Goal: Task Accomplishment & Management: Use online tool/utility

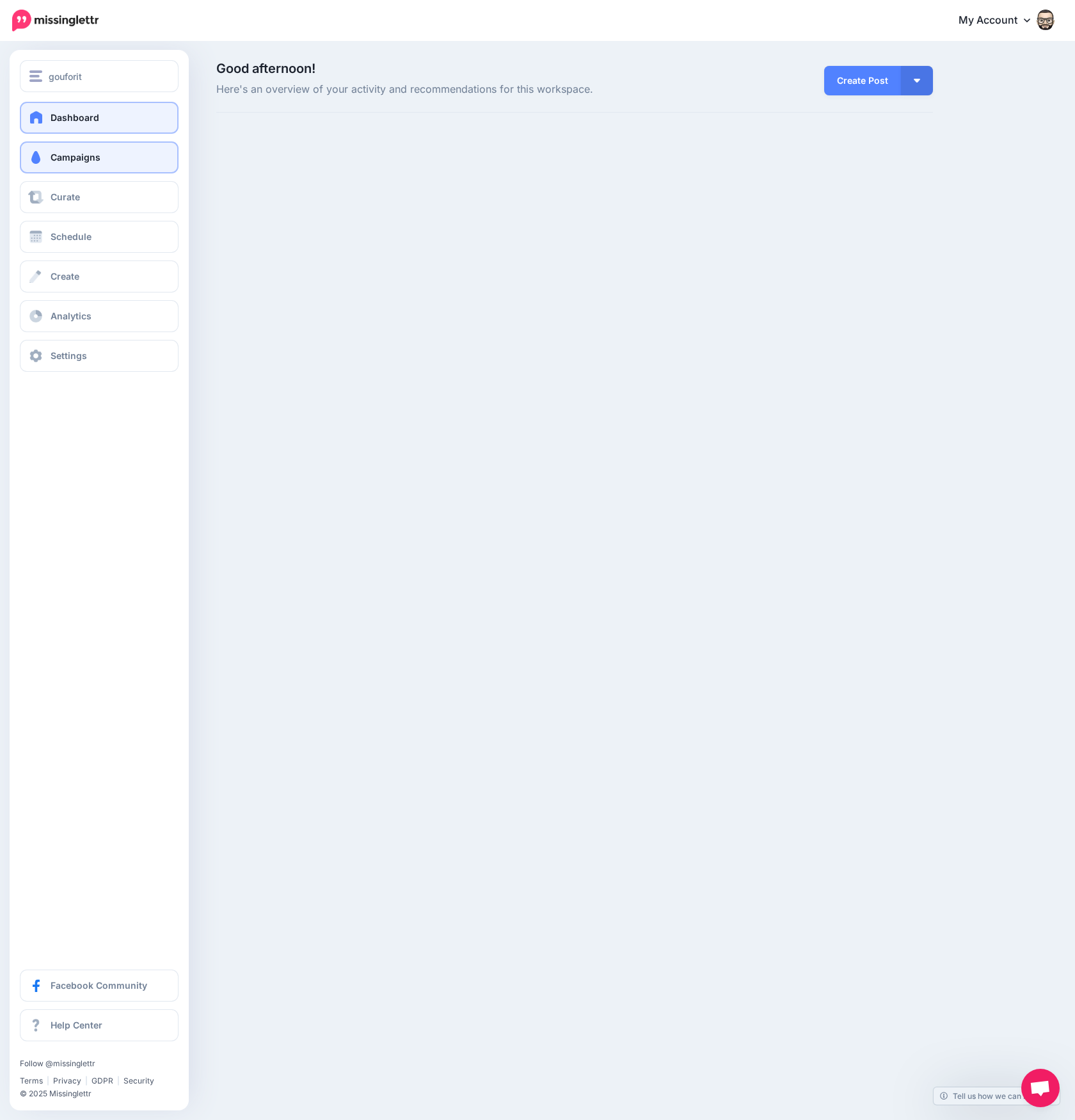
click at [95, 156] on span "Campaigns" at bounding box center [75, 156] width 50 height 11
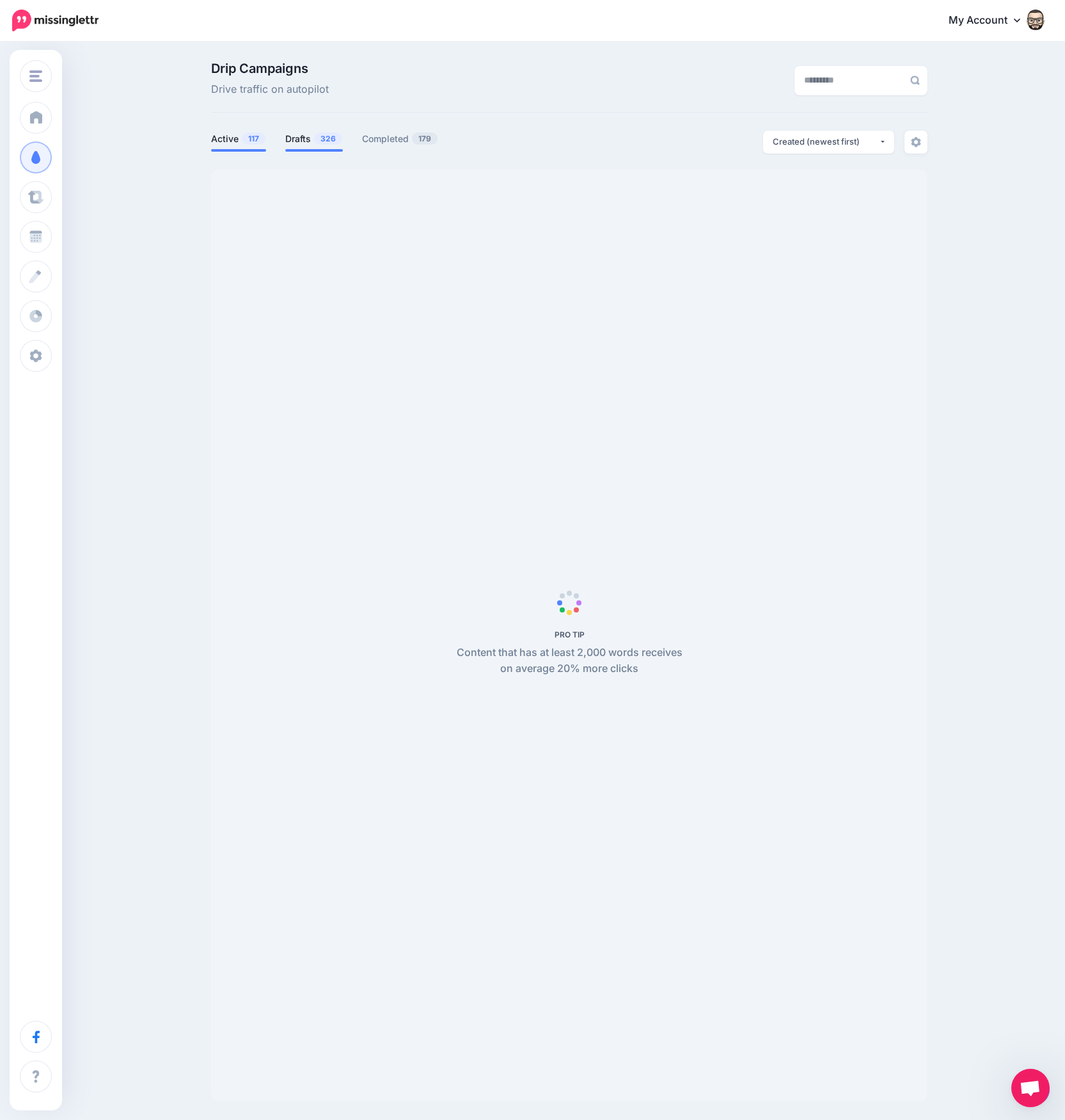
click at [301, 138] on link "Drafts 326" at bounding box center [314, 139] width 58 height 15
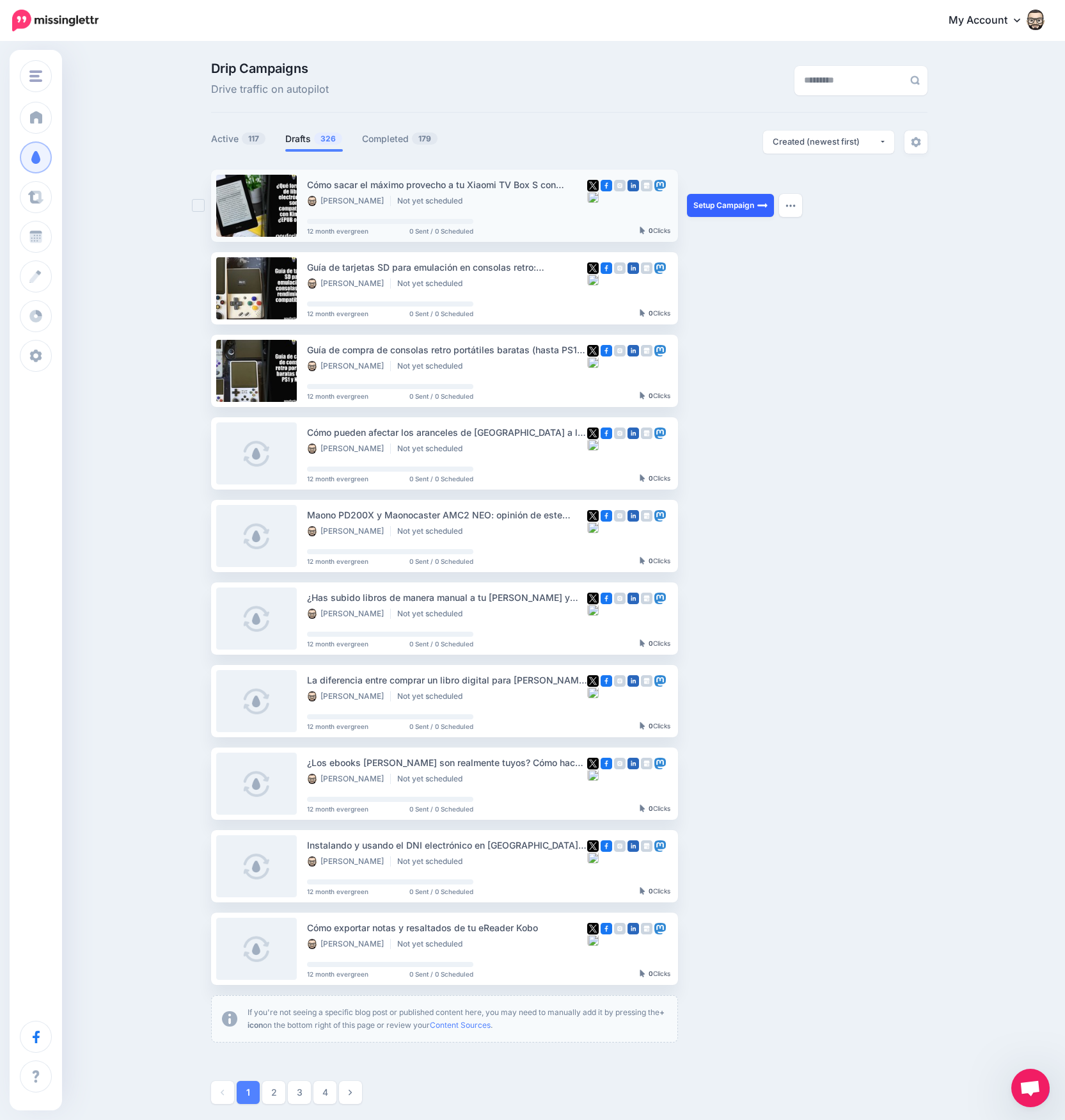
click at [721, 206] on link "Setup Campaign" at bounding box center [731, 205] width 87 height 23
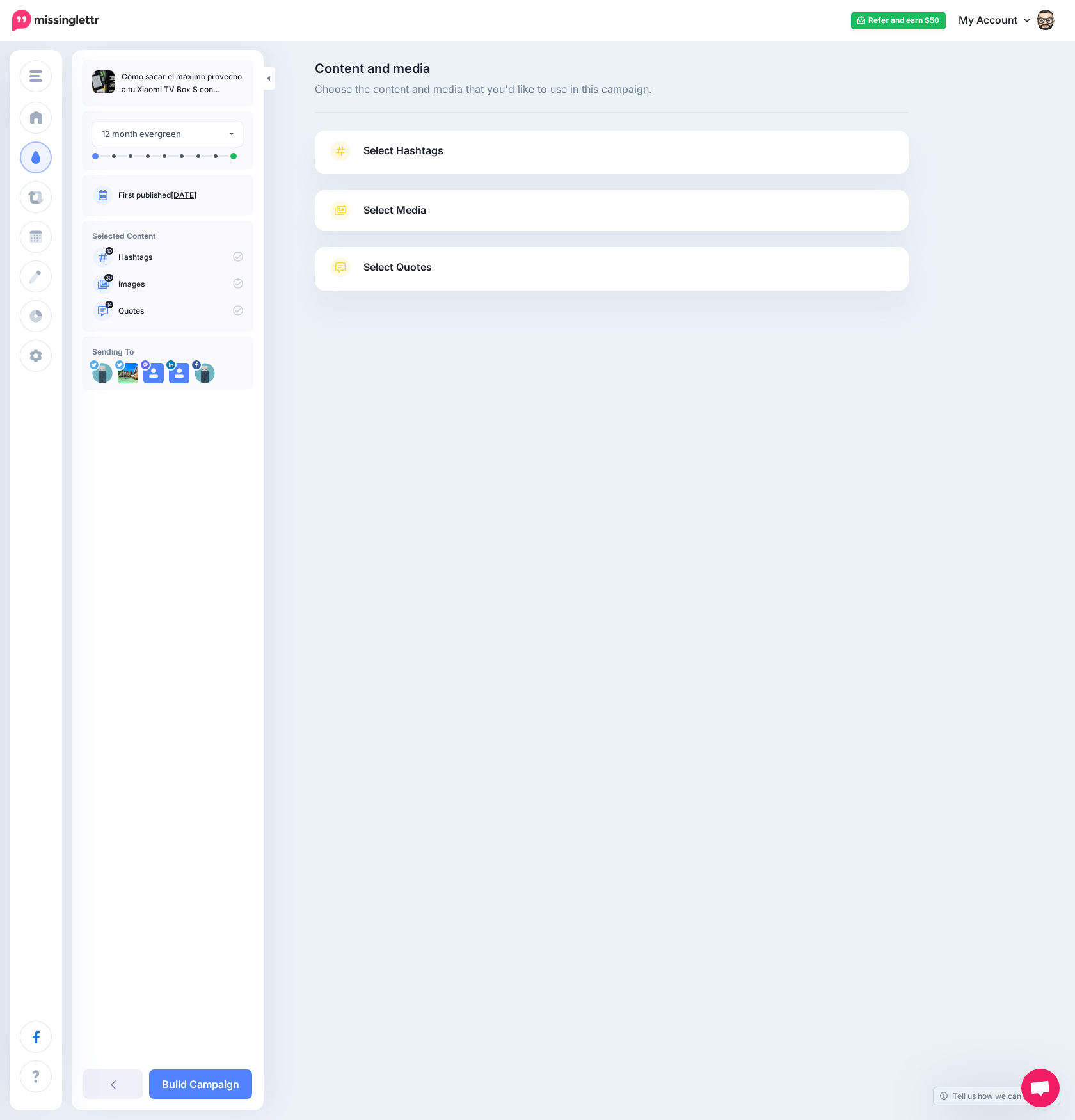
click at [440, 159] on link "Select Hashtags" at bounding box center [611, 157] width 568 height 33
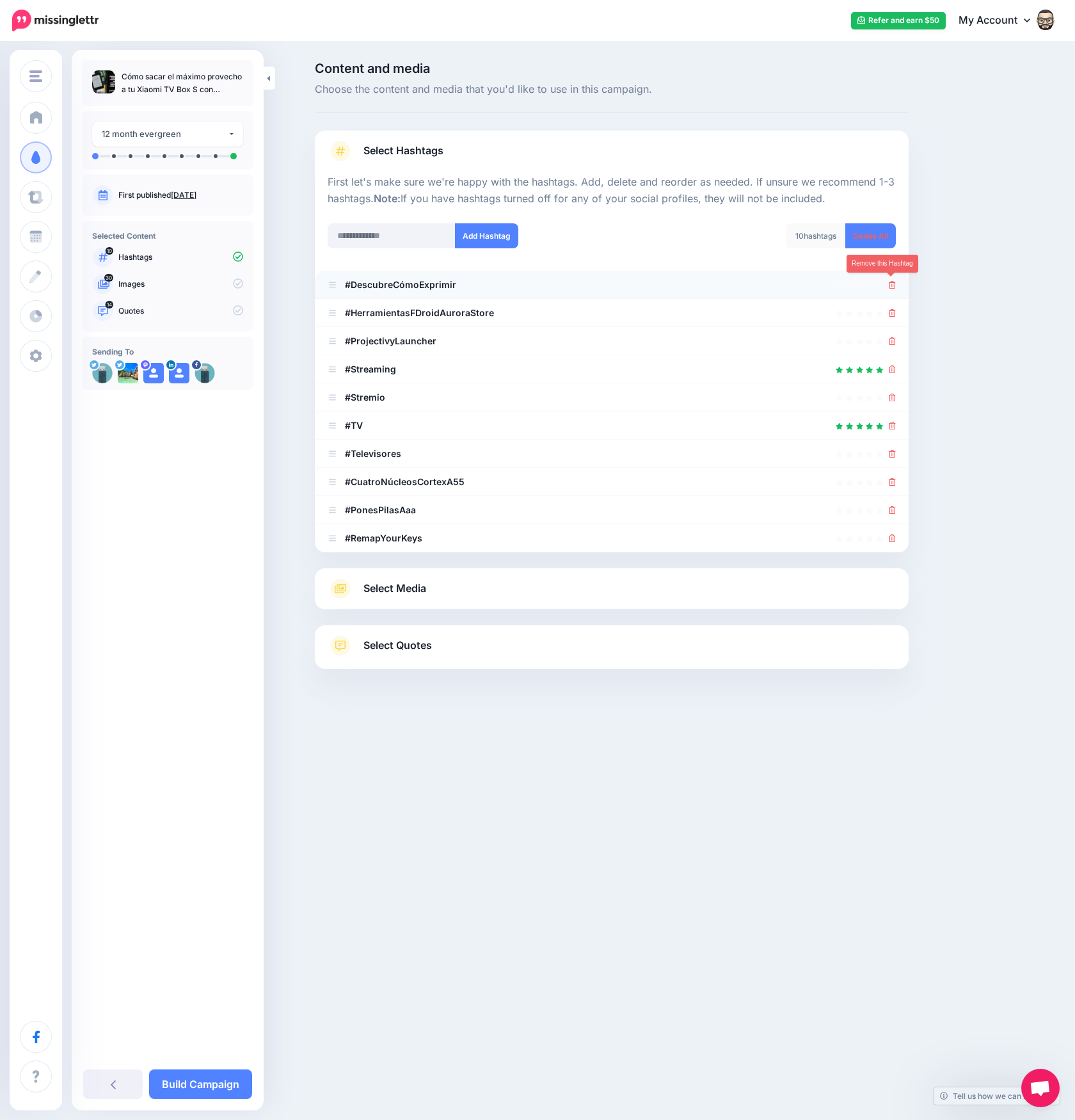
click at [893, 282] on icon at bounding box center [893, 285] width 7 height 8
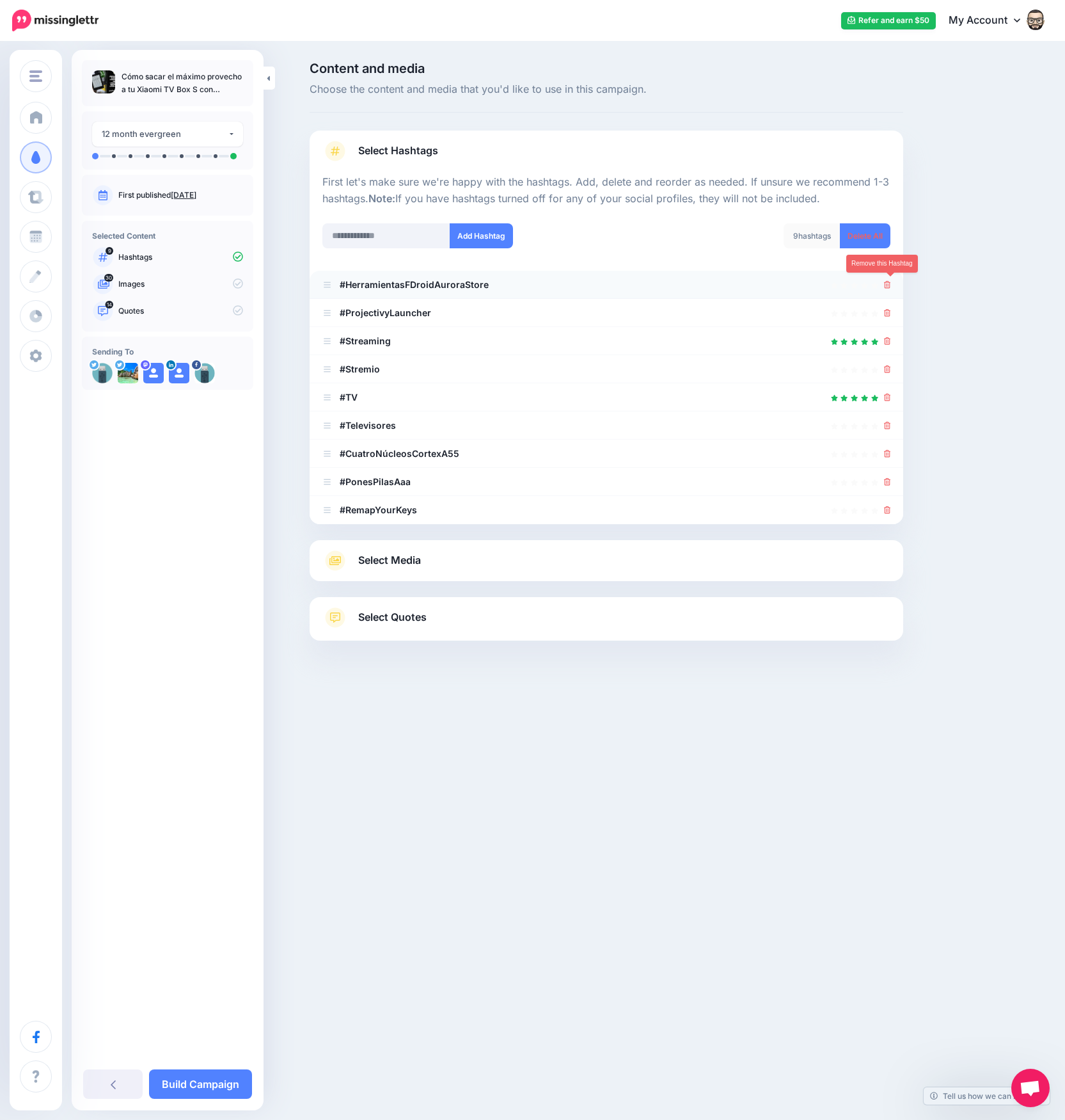
click at [891, 284] on icon at bounding box center [888, 285] width 7 height 8
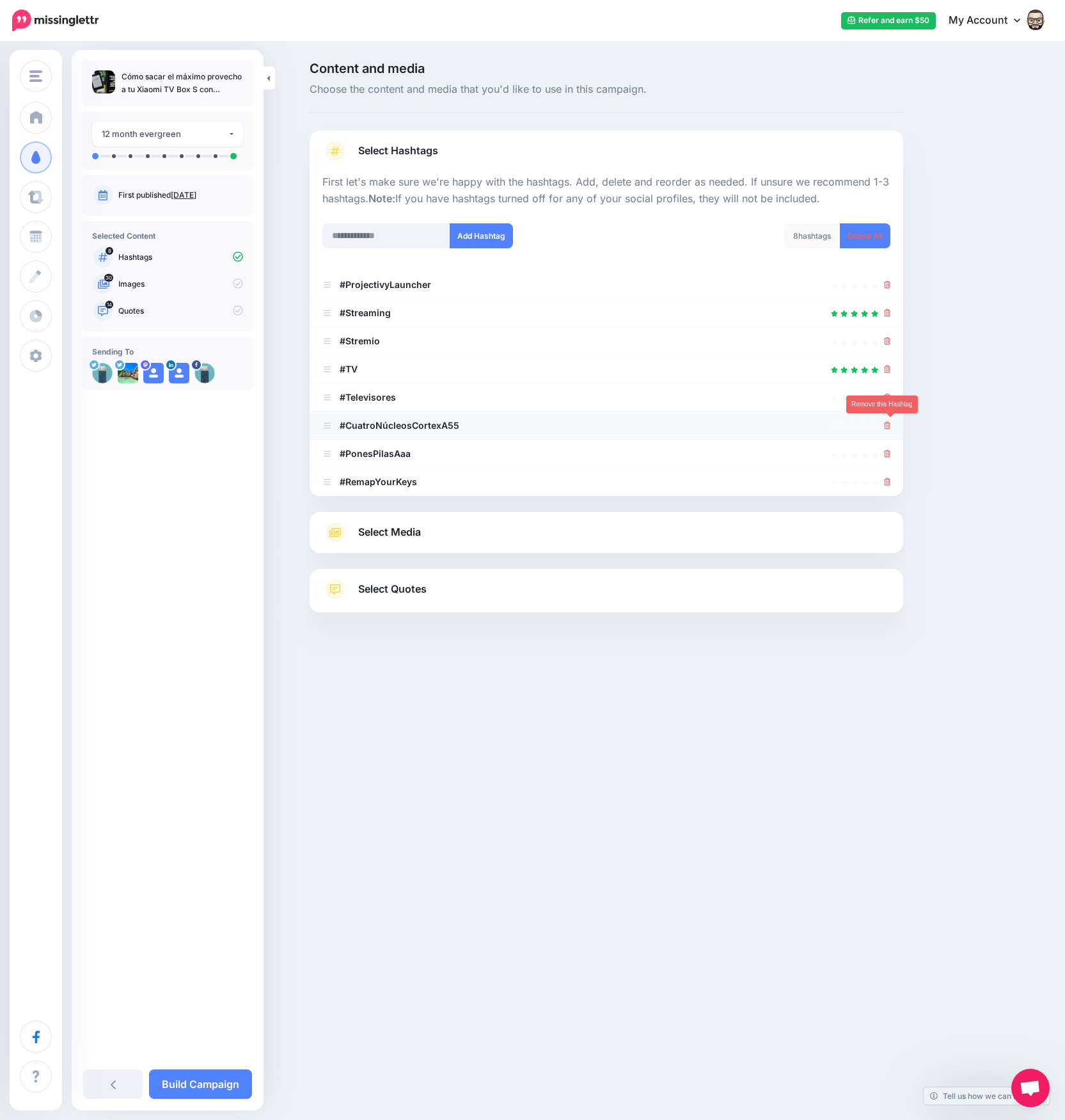
click at [890, 425] on icon at bounding box center [888, 425] width 7 height 8
click at [885, 425] on icon at bounding box center [880, 425] width 9 height 9
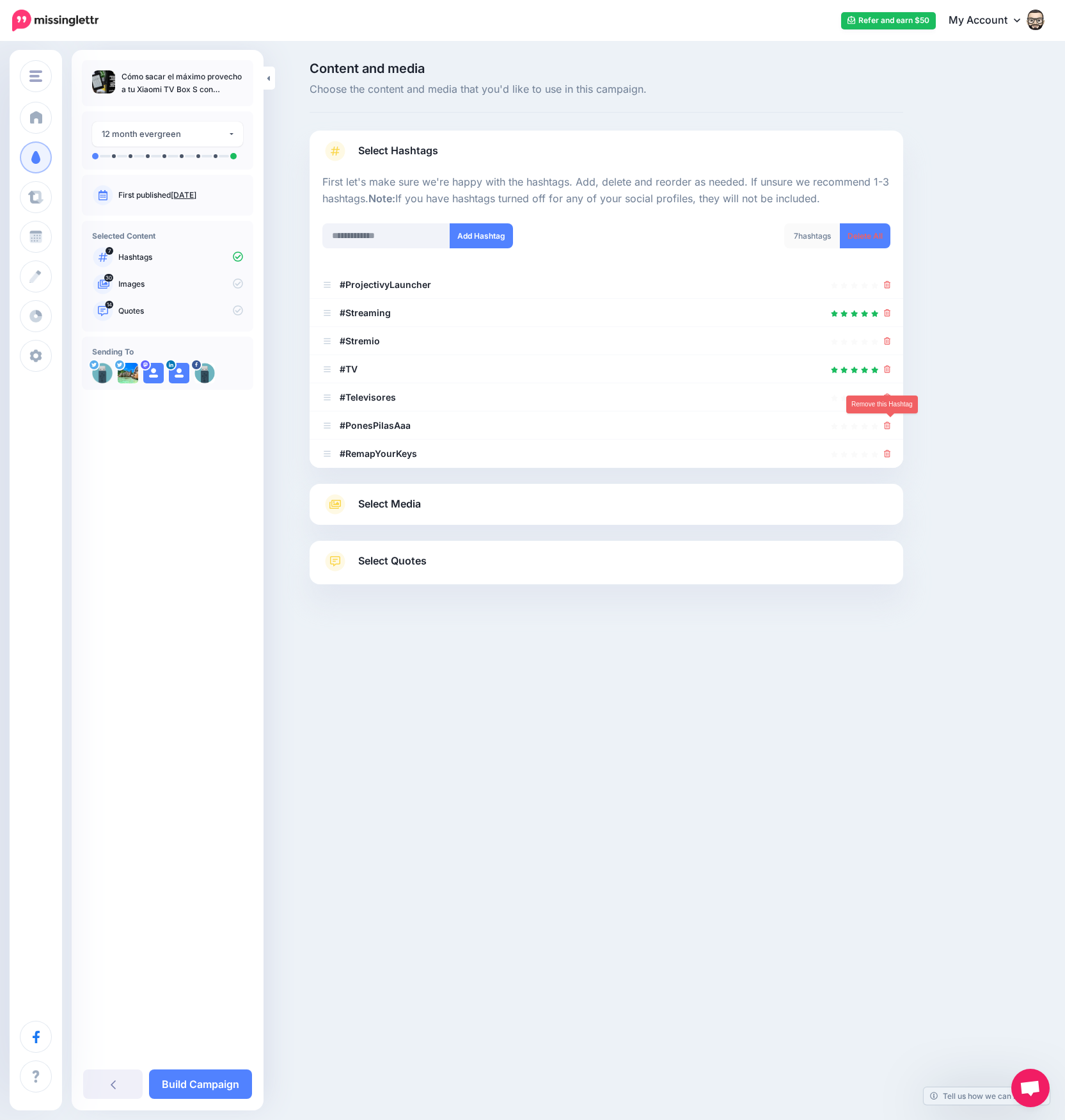
click at [890, 425] on icon at bounding box center [888, 425] width 7 height 8
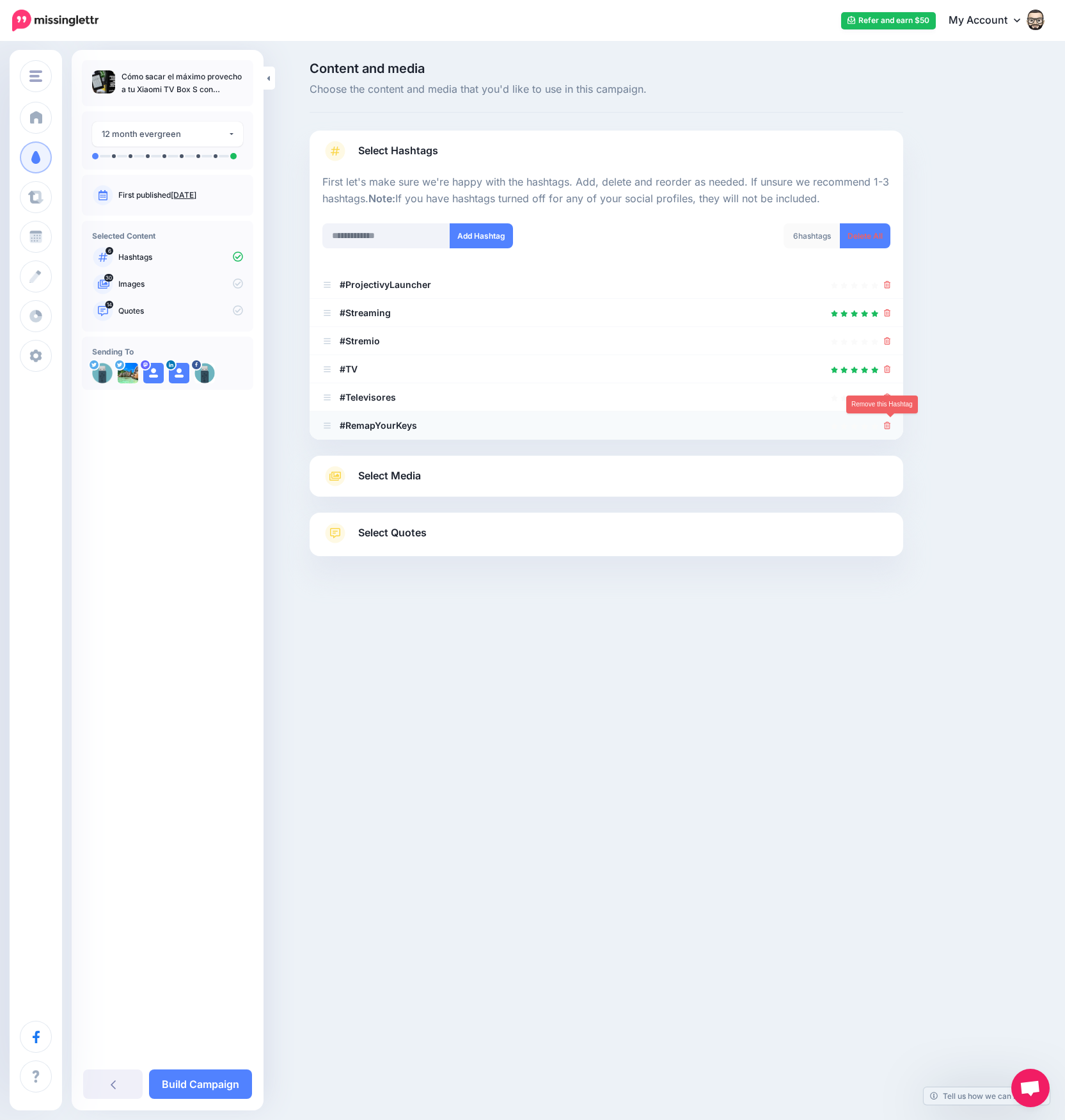
click at [890, 425] on icon at bounding box center [888, 425] width 7 height 8
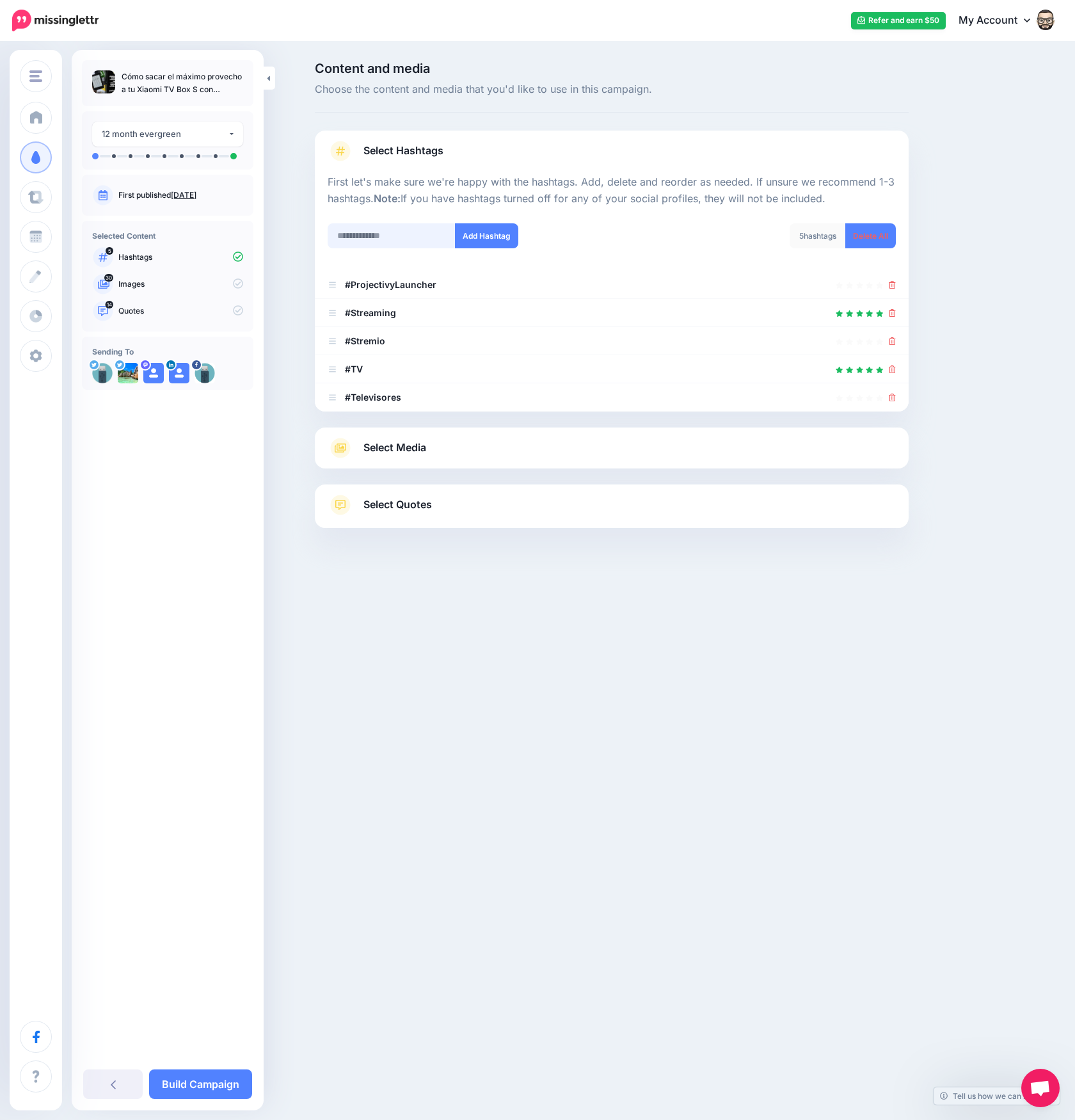
click at [370, 234] on input "text" at bounding box center [392, 235] width 128 height 25
type input "******"
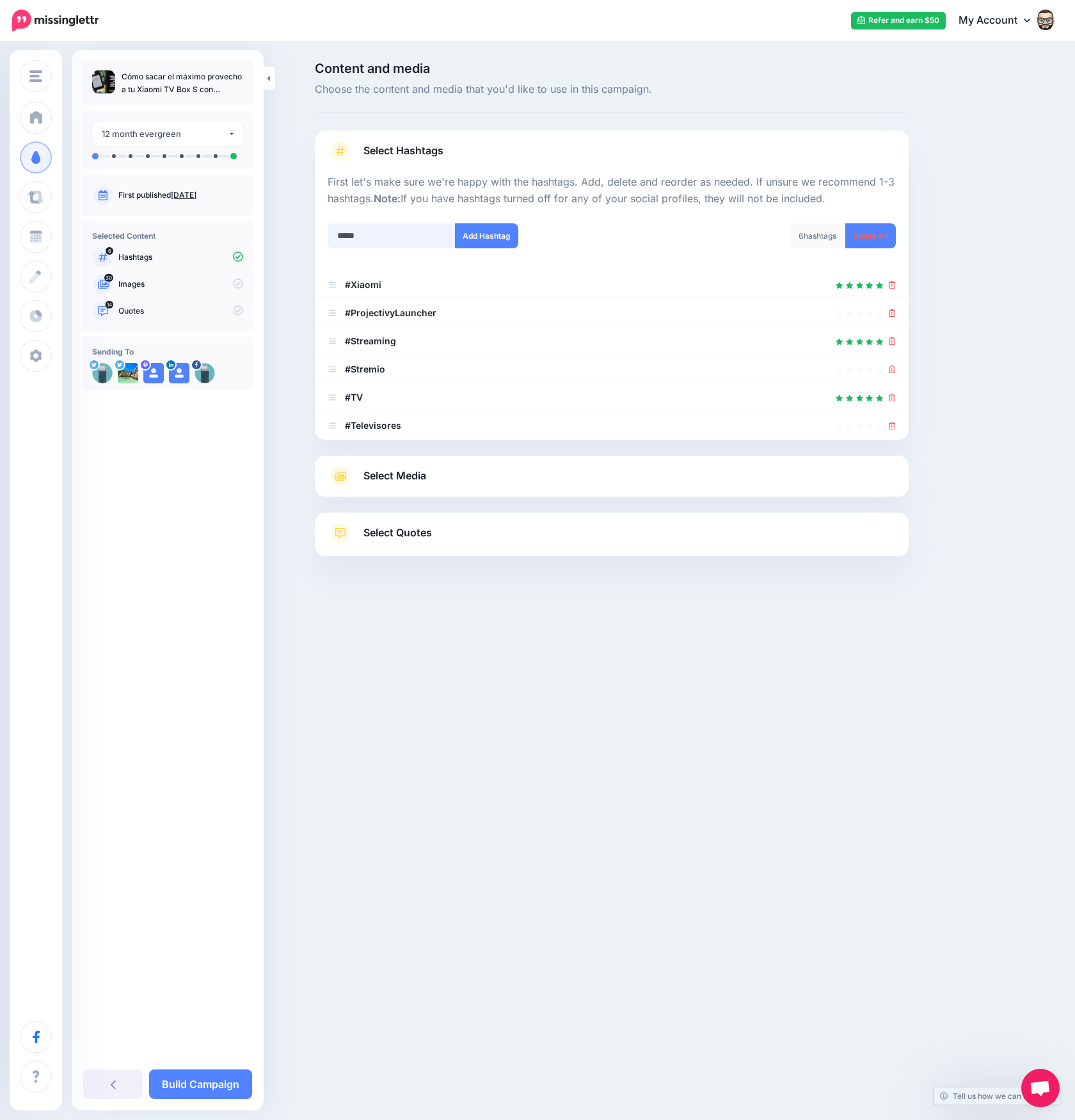
type input "******"
click at [425, 480] on span "Select Media" at bounding box center [394, 475] width 63 height 18
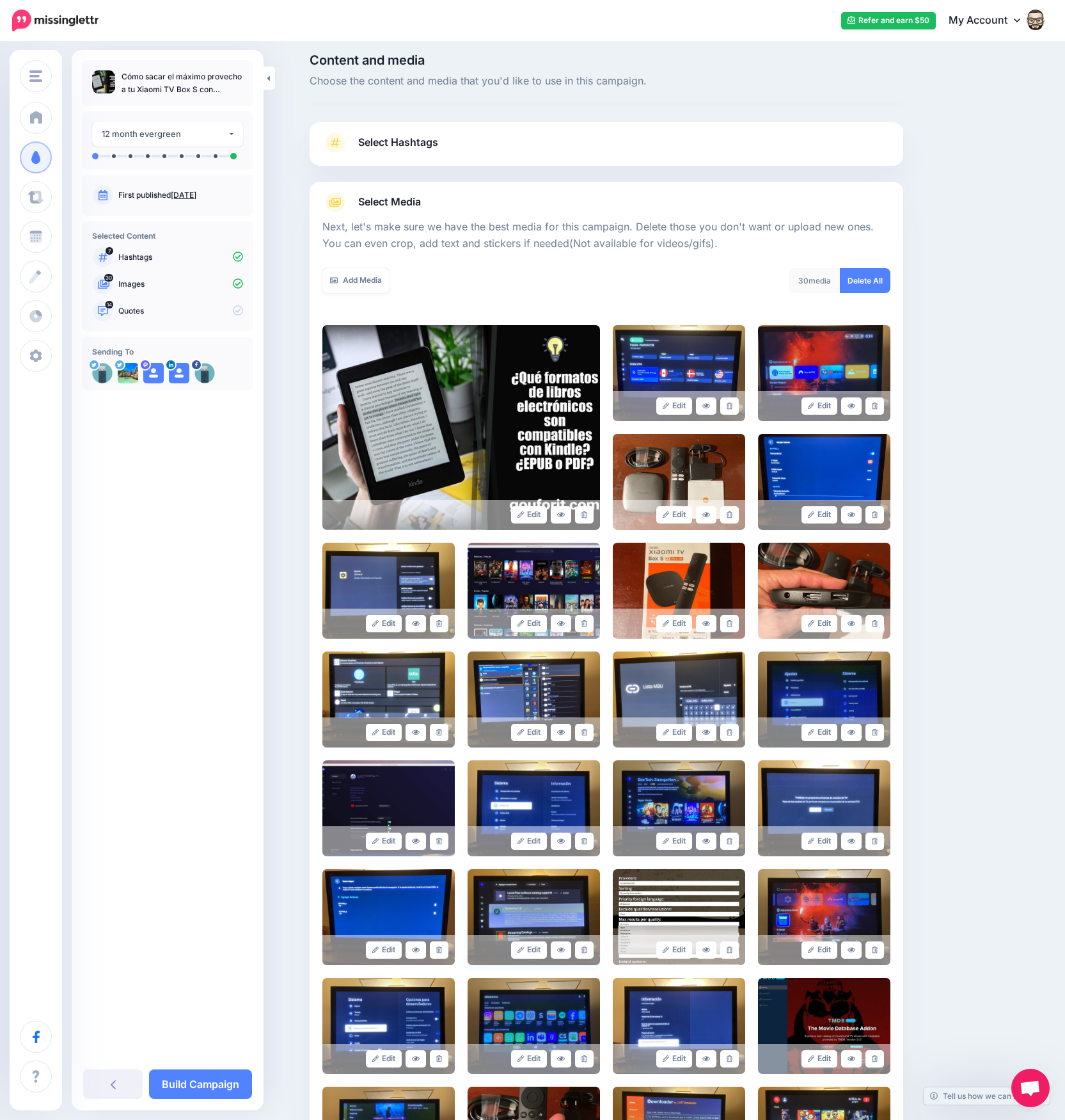
scroll to position [332, 0]
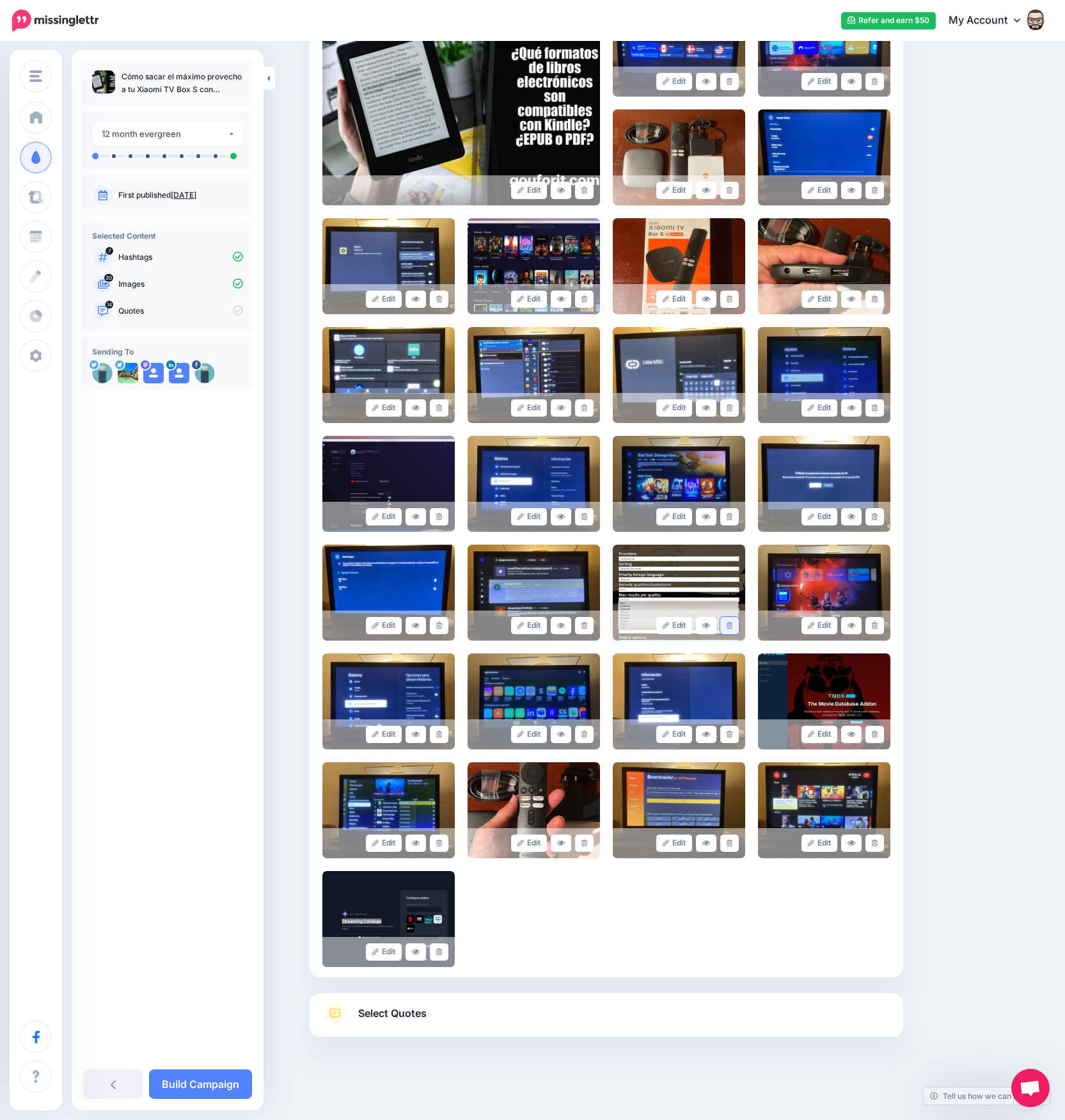
click at [738, 625] on link at bounding box center [730, 626] width 18 height 18
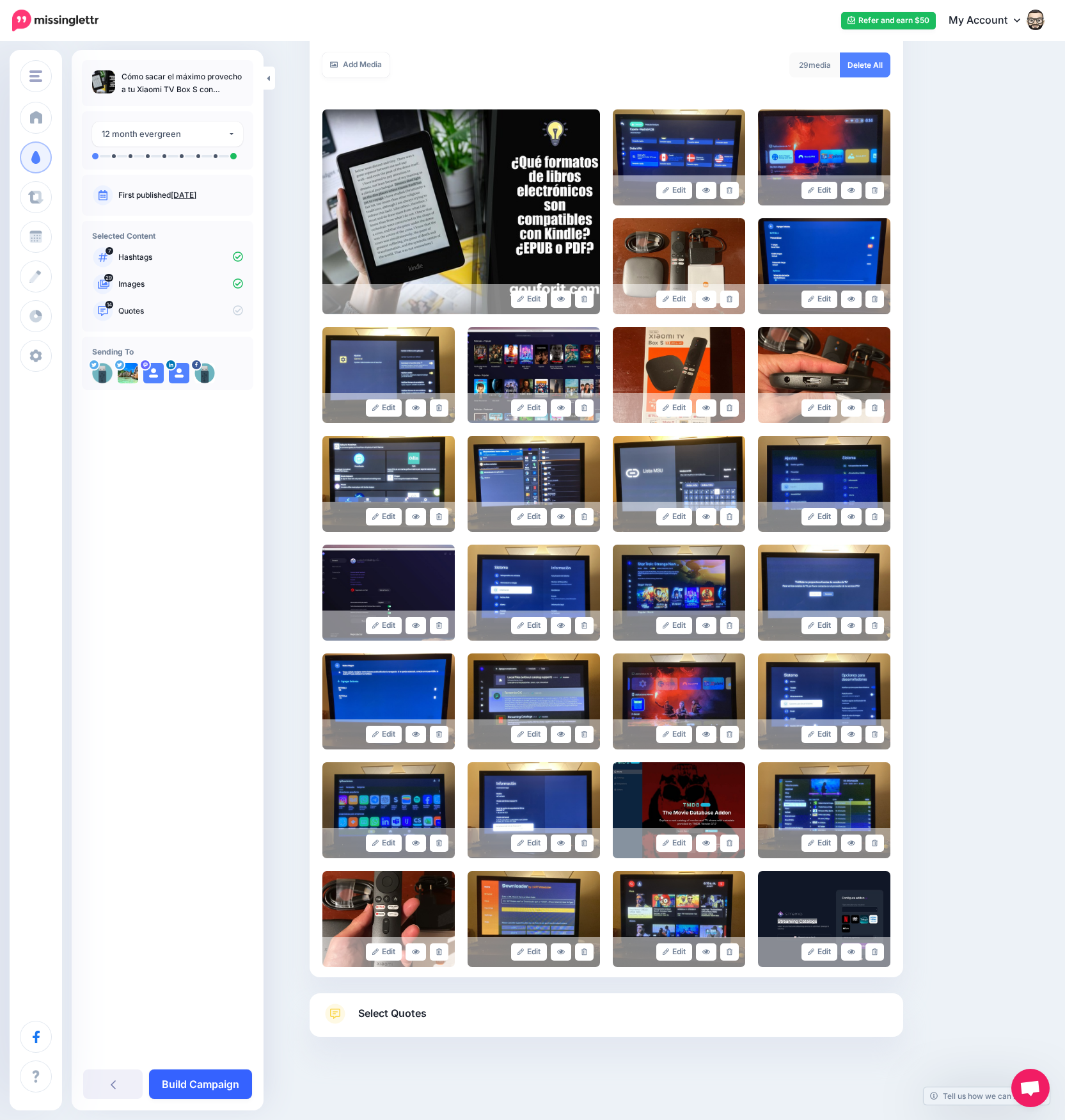
click at [211, 1076] on link "Build Campaign" at bounding box center [201, 1084] width 103 height 30
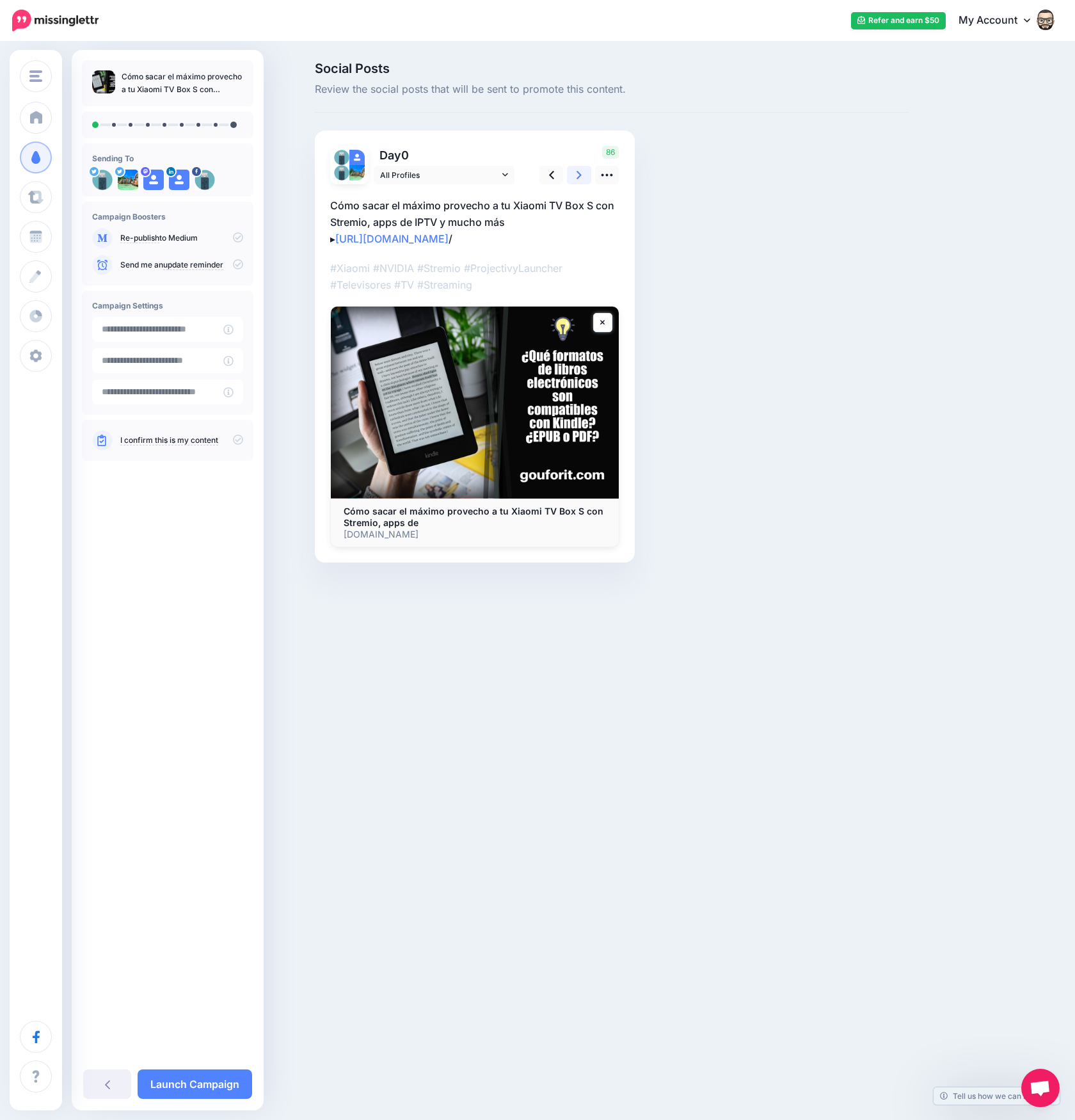
click at [578, 173] on icon at bounding box center [578, 175] width 5 height 13
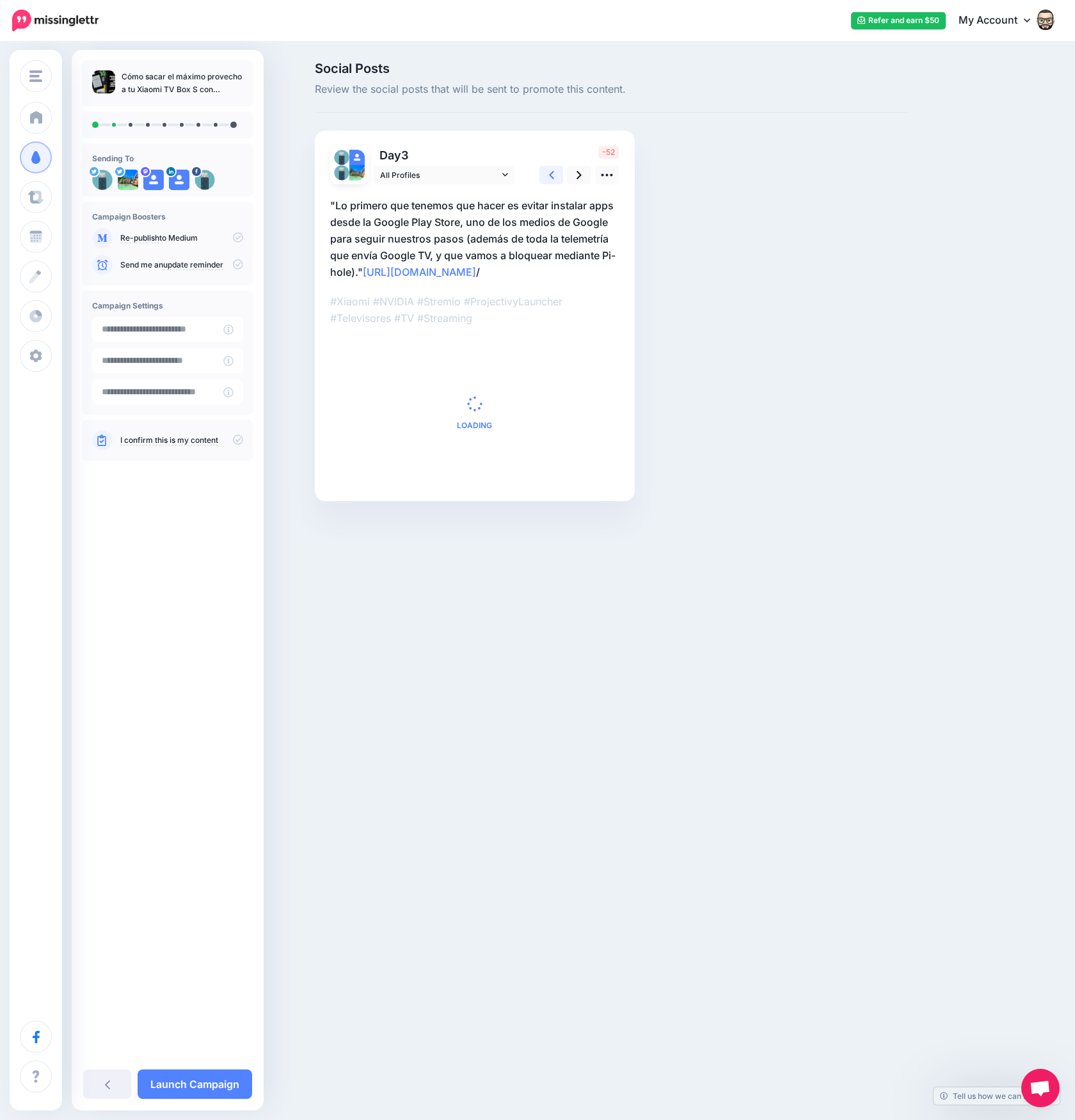
click at [549, 174] on icon at bounding box center [551, 175] width 5 height 13
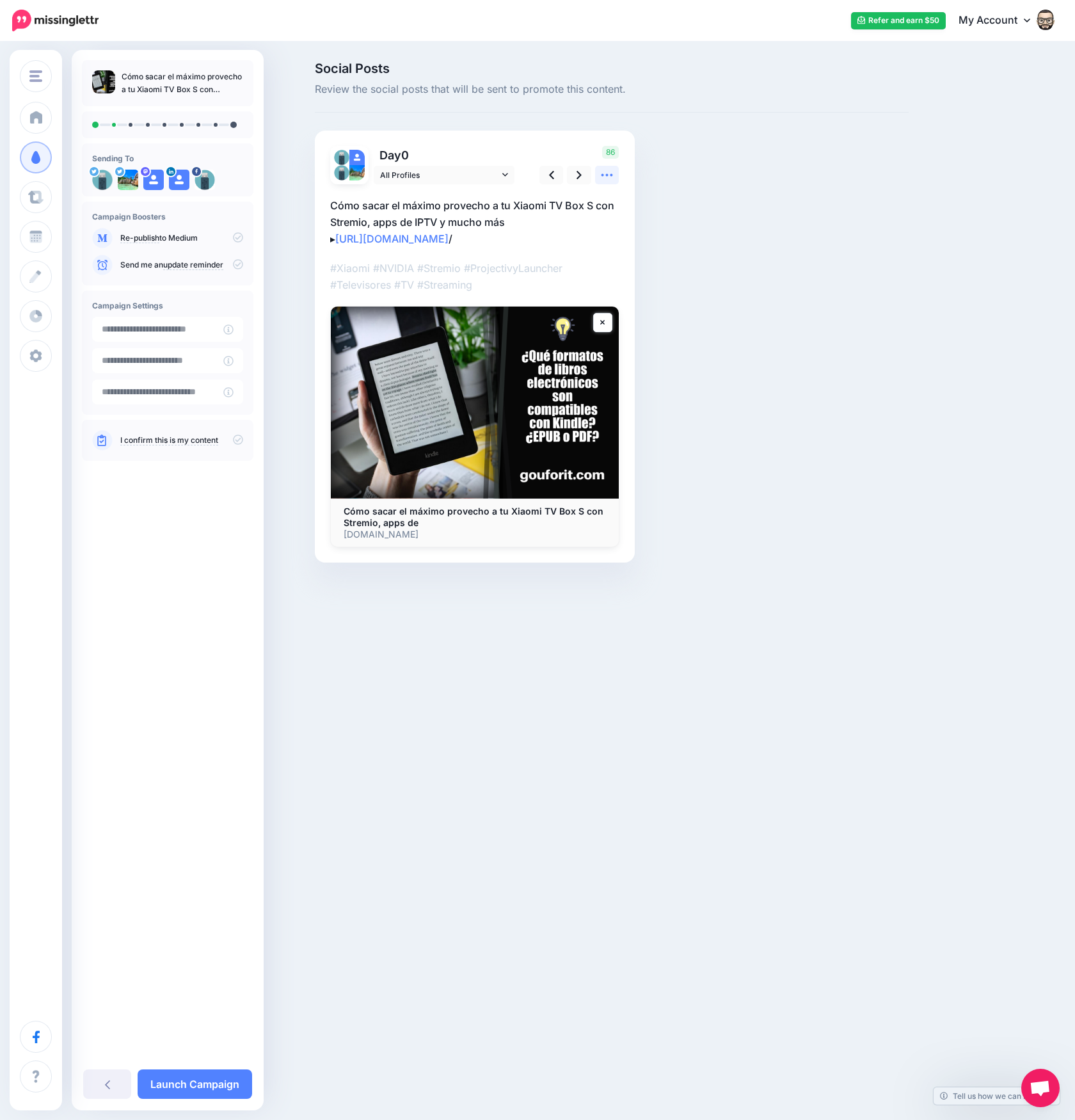
click at [611, 177] on icon at bounding box center [607, 175] width 13 height 13
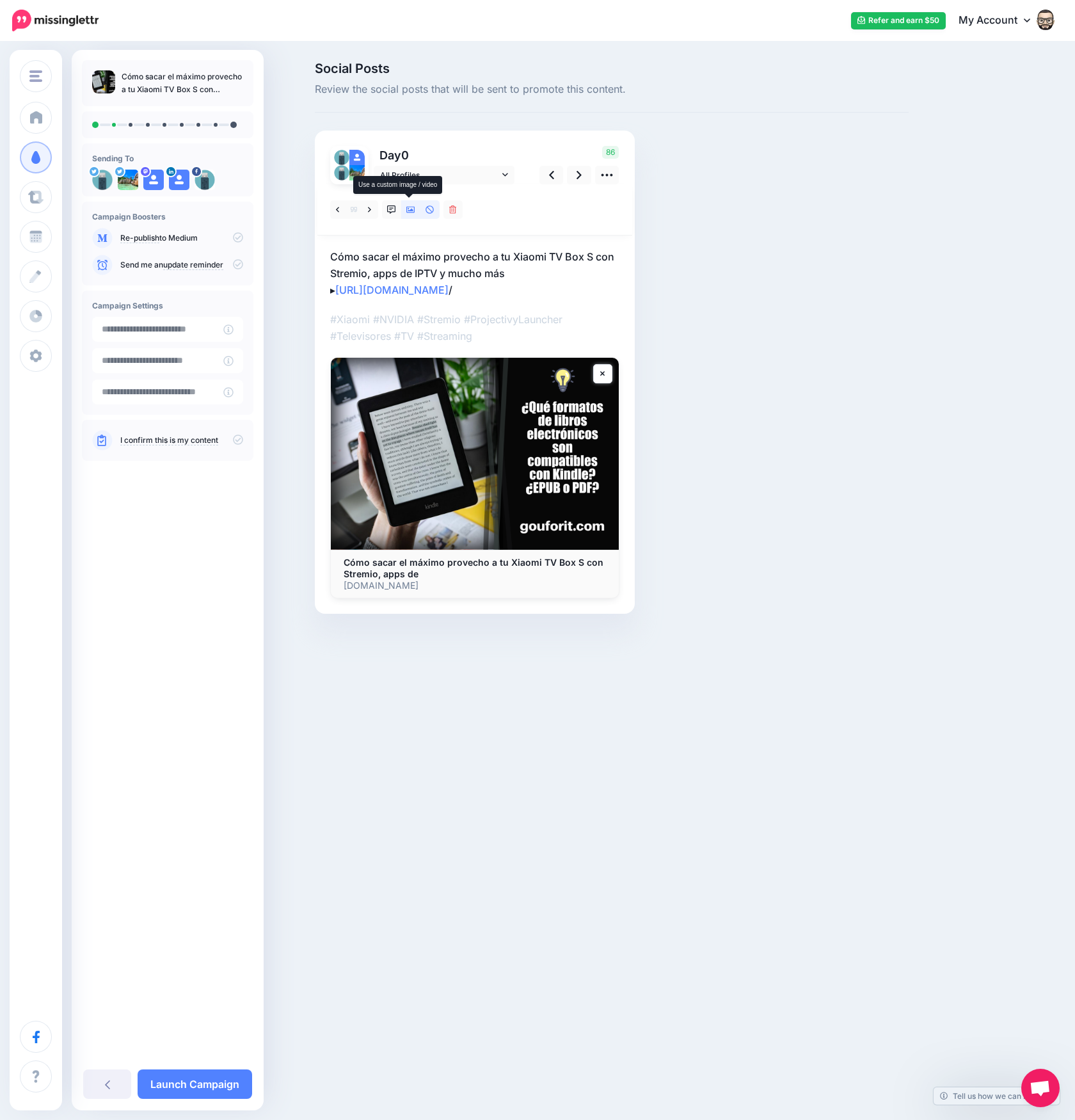
click at [412, 214] on link at bounding box center [411, 209] width 19 height 18
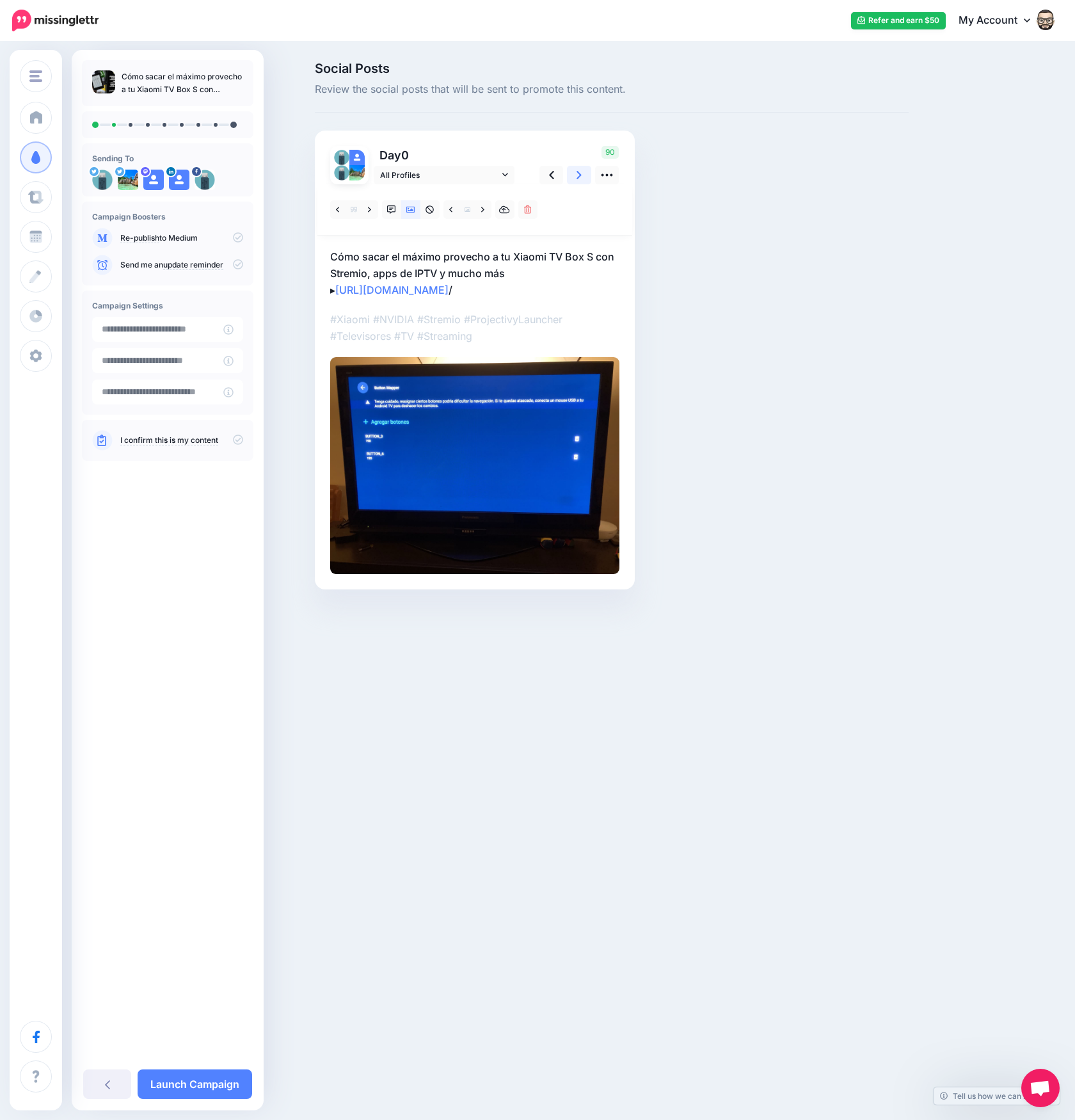
click at [580, 176] on icon at bounding box center [578, 175] width 5 height 13
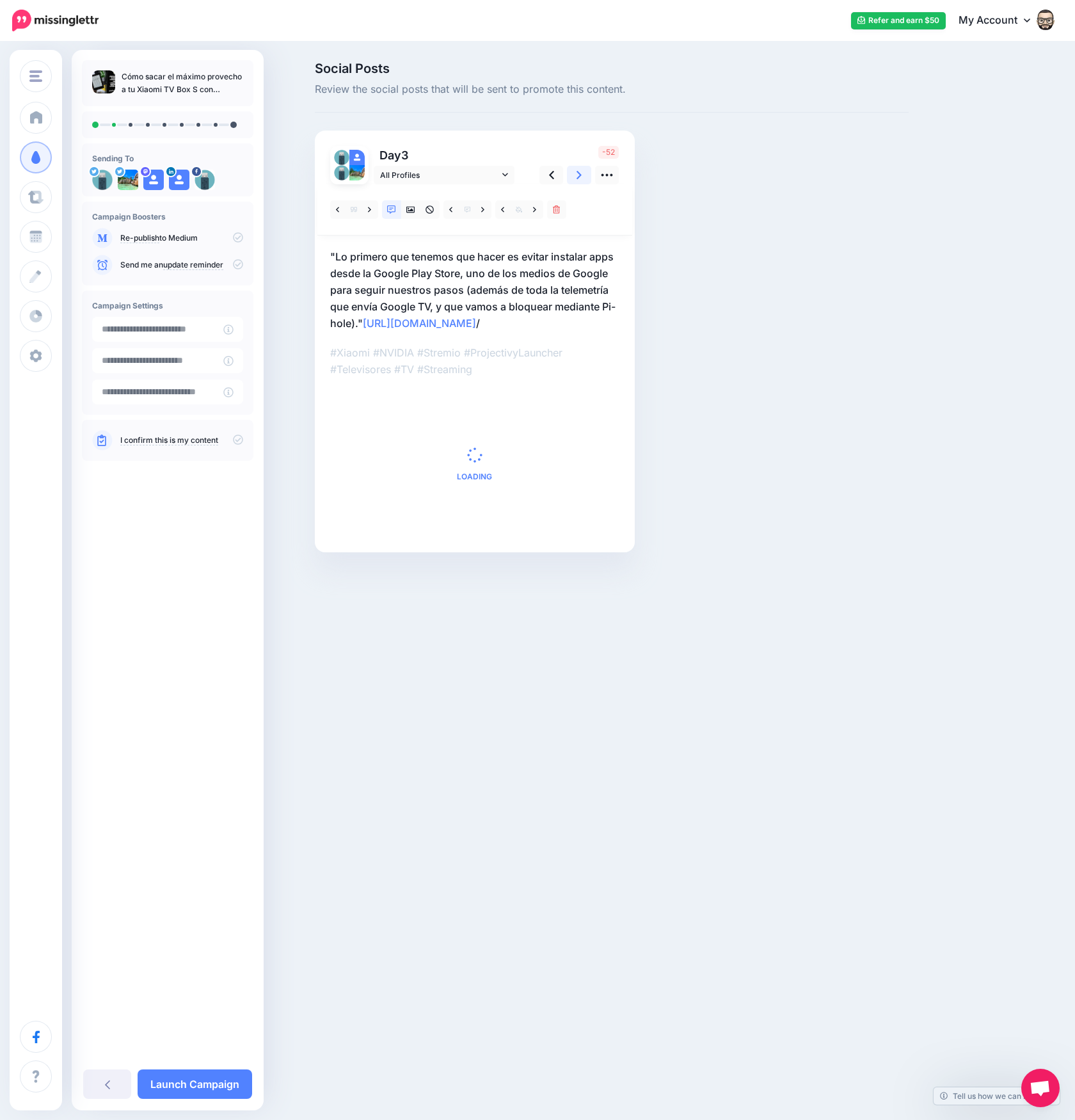
click at [580, 176] on icon at bounding box center [578, 175] width 5 height 13
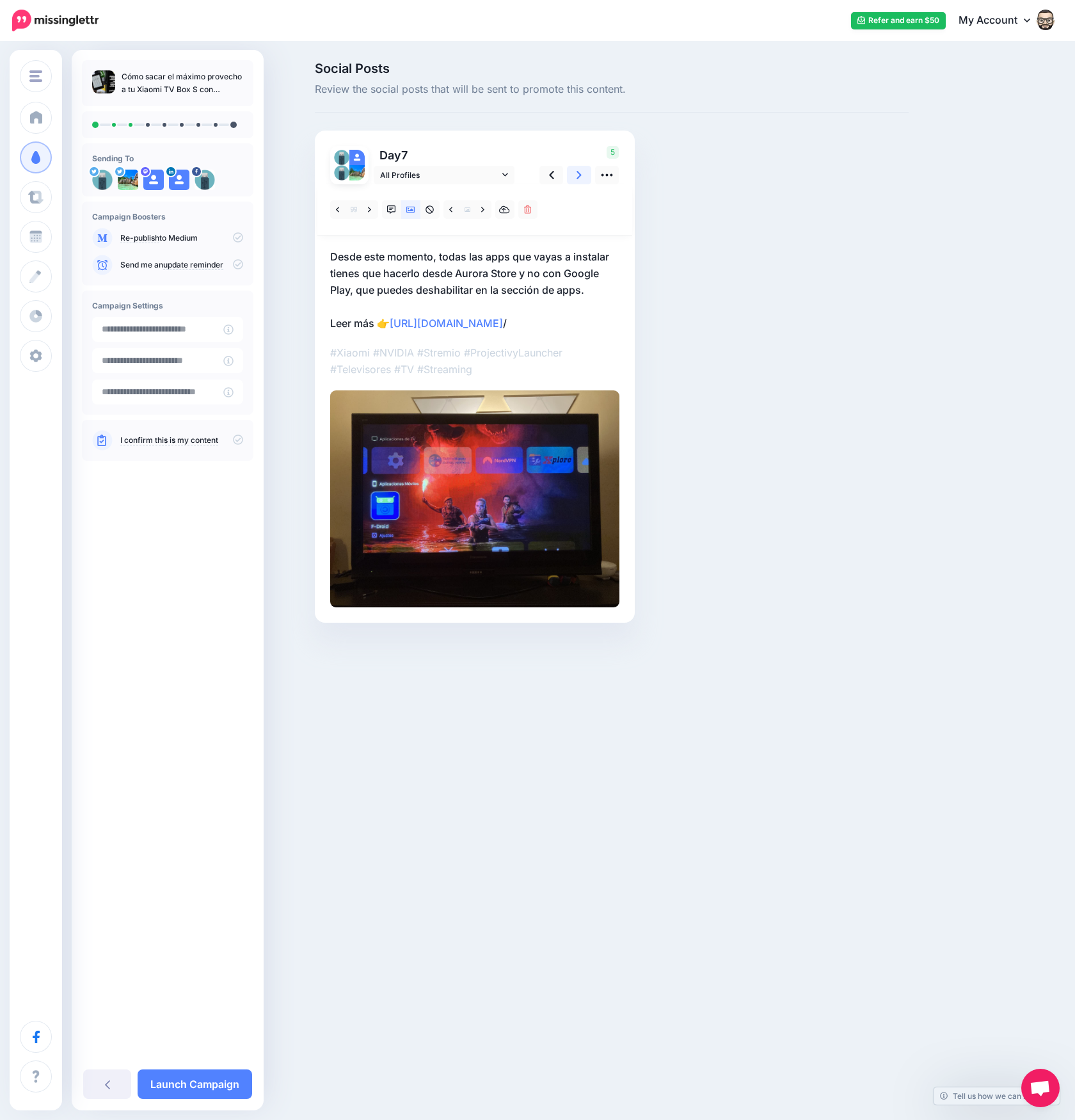
click at [583, 171] on link at bounding box center [579, 175] width 25 height 18
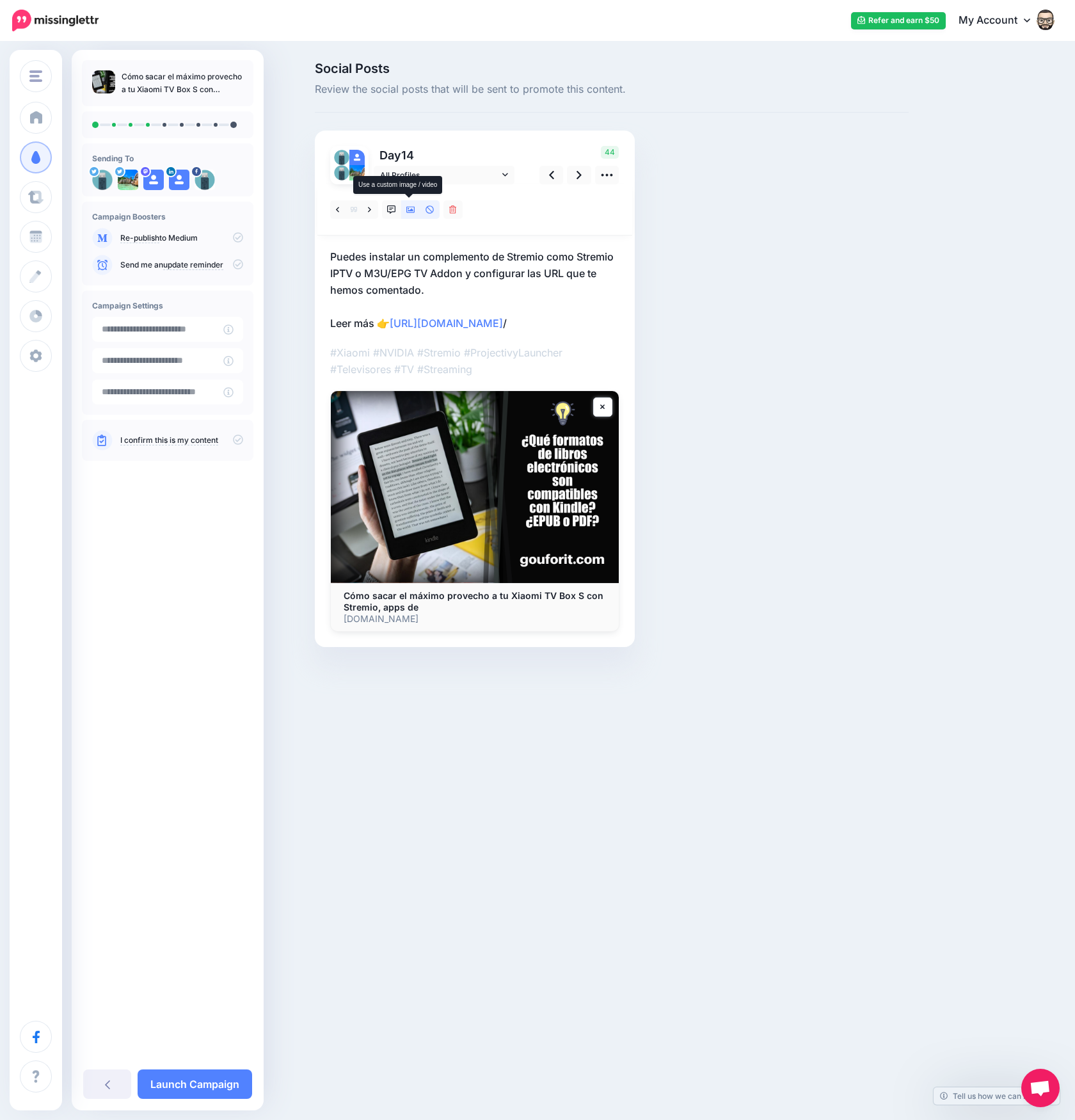
click at [411, 212] on icon at bounding box center [411, 209] width 9 height 6
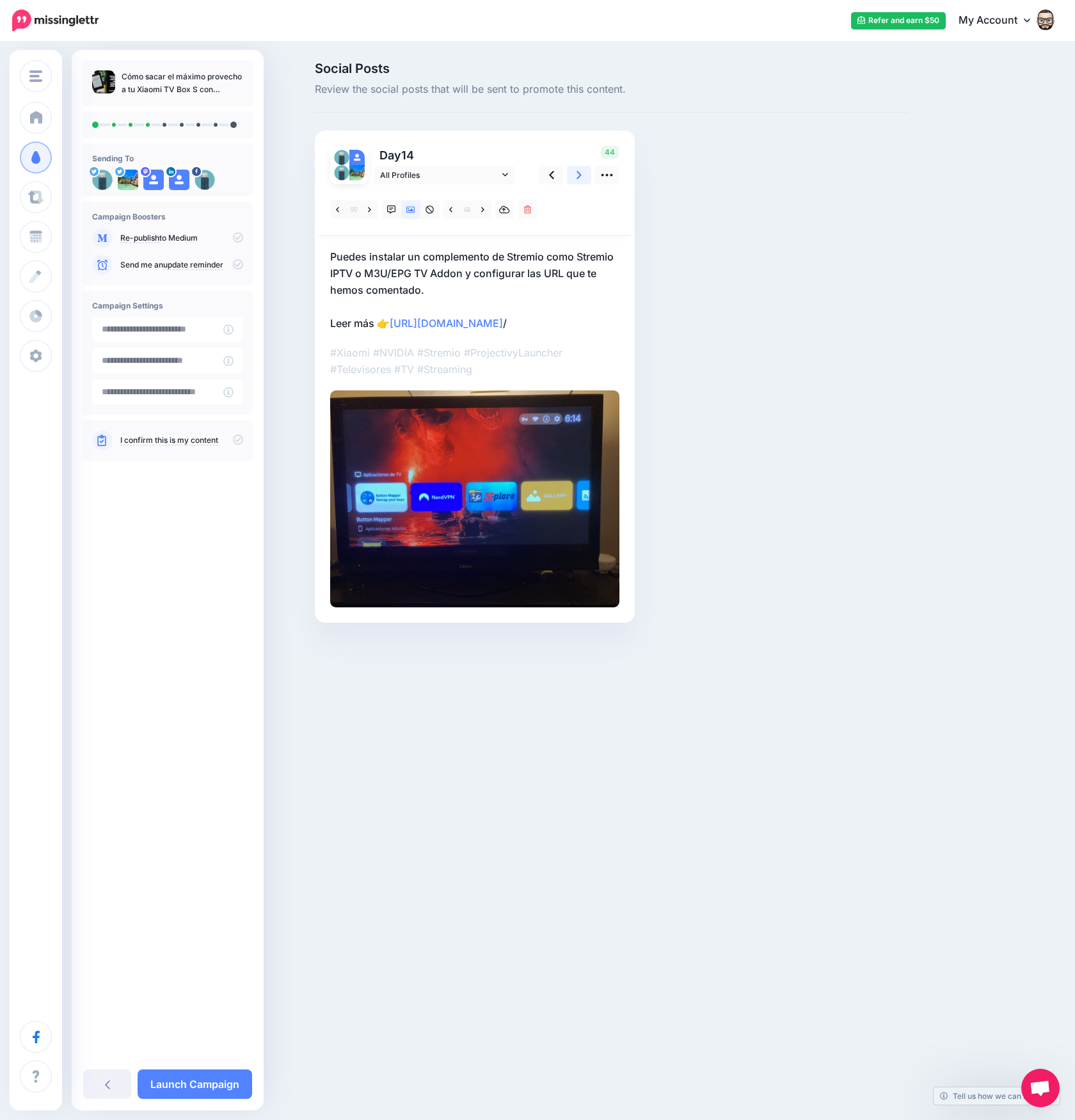
click at [582, 171] on link at bounding box center [579, 175] width 25 height 18
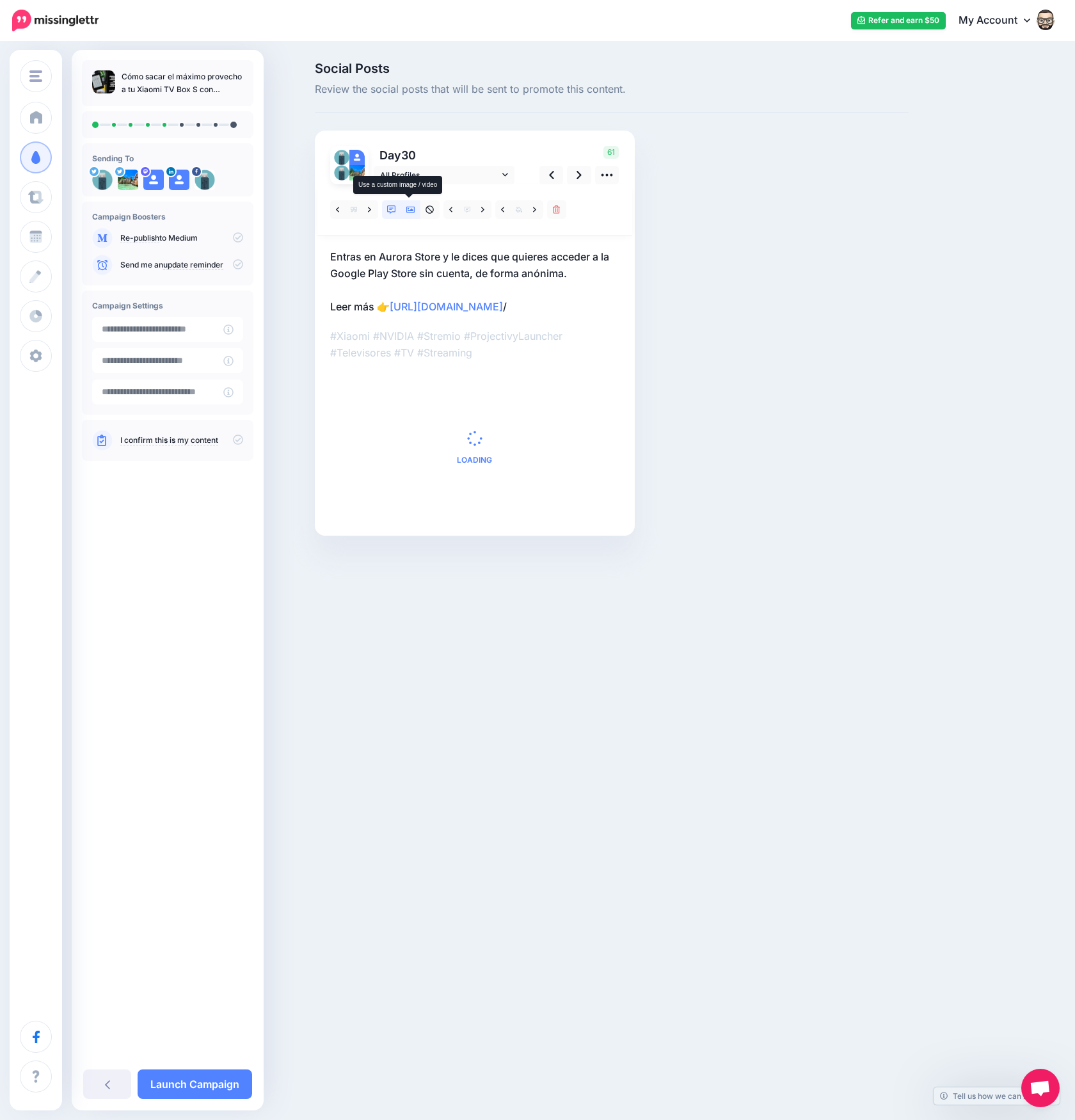
click at [407, 211] on icon at bounding box center [411, 210] width 9 height 9
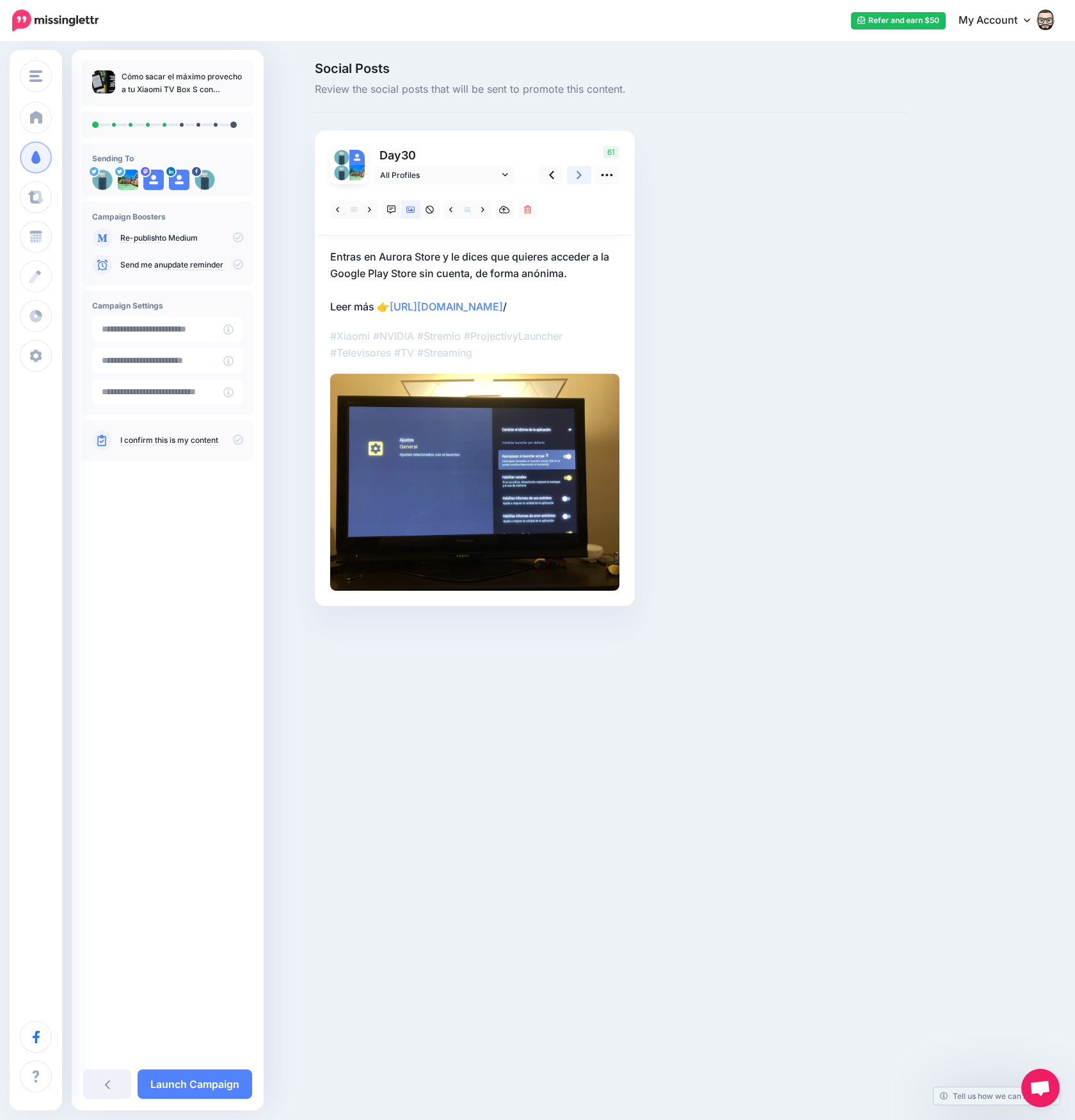
click at [582, 173] on link at bounding box center [579, 175] width 25 height 18
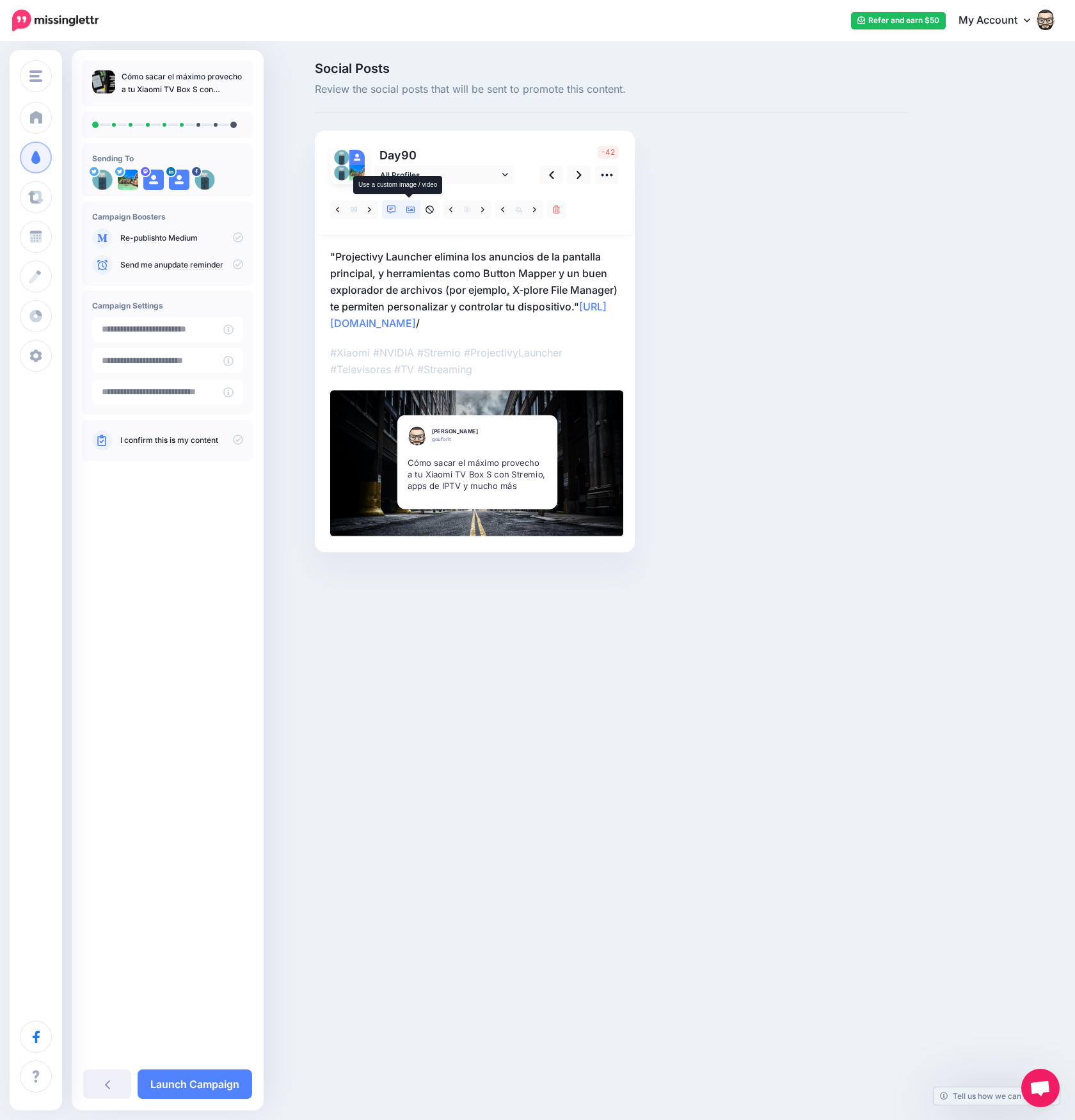
click at [413, 210] on icon at bounding box center [411, 210] width 9 height 9
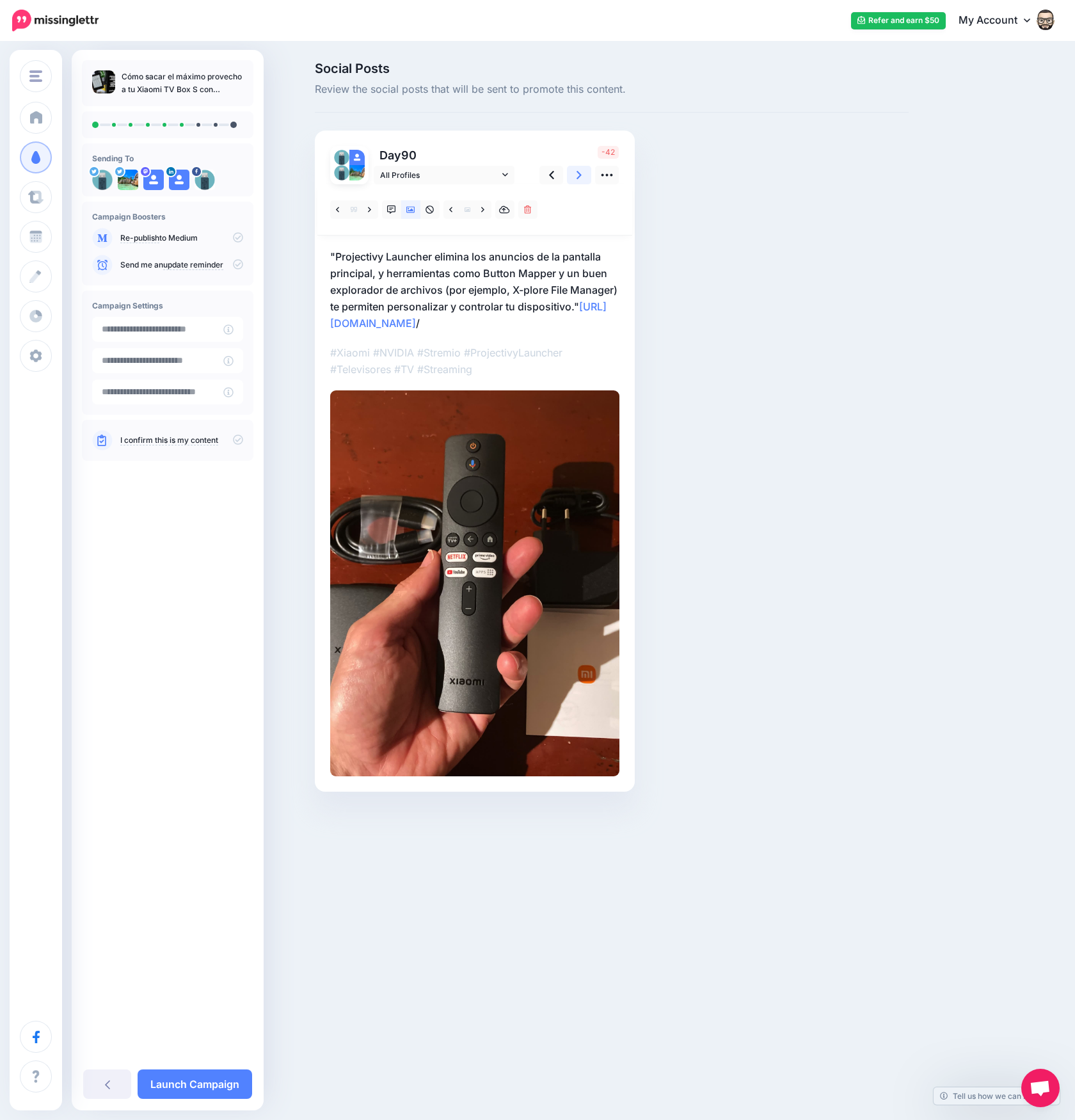
click at [579, 176] on icon at bounding box center [578, 175] width 5 height 8
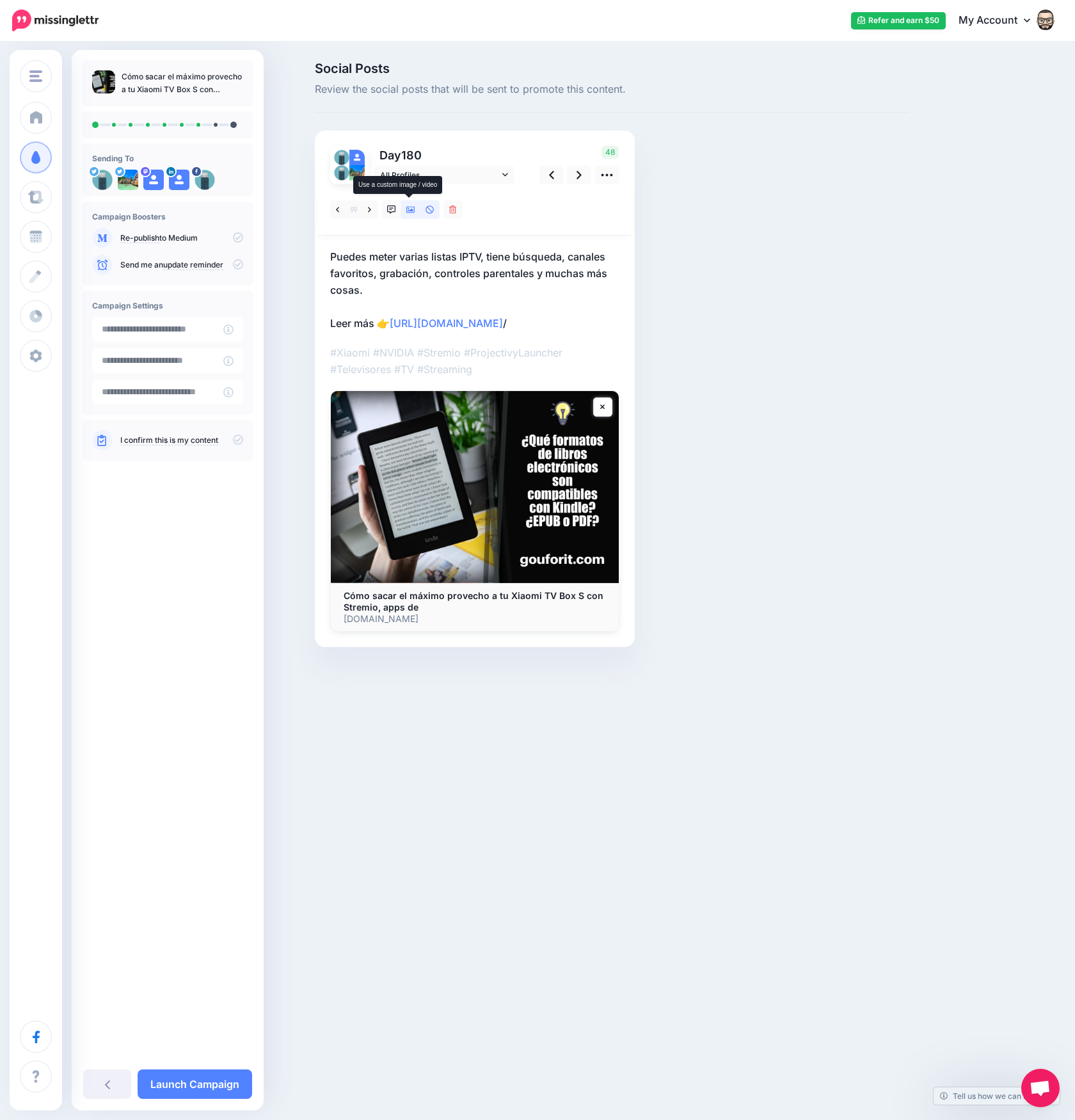
click at [409, 212] on icon at bounding box center [411, 209] width 9 height 6
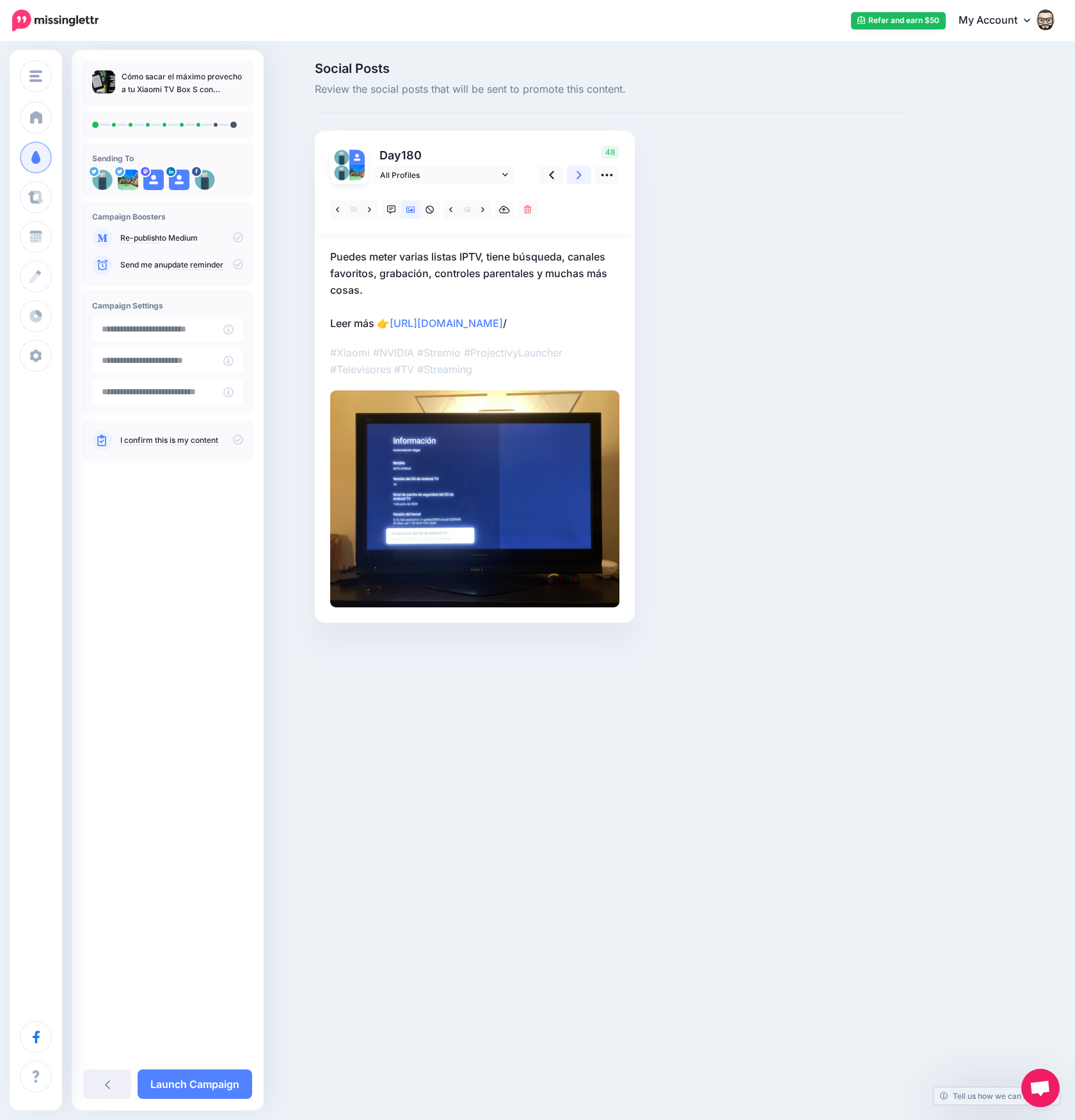
click at [579, 173] on icon at bounding box center [578, 175] width 5 height 8
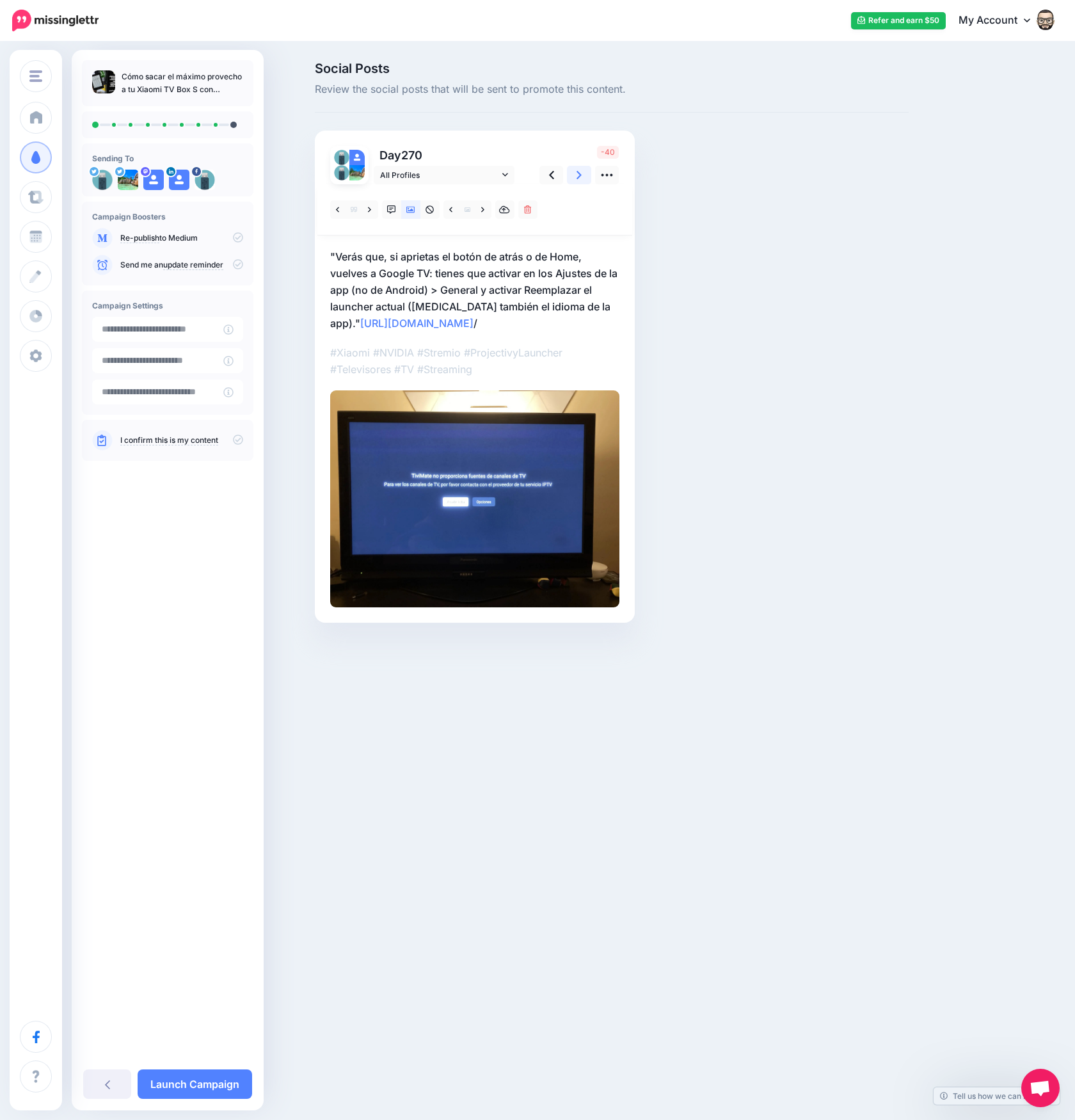
click at [579, 173] on icon at bounding box center [578, 175] width 5 height 8
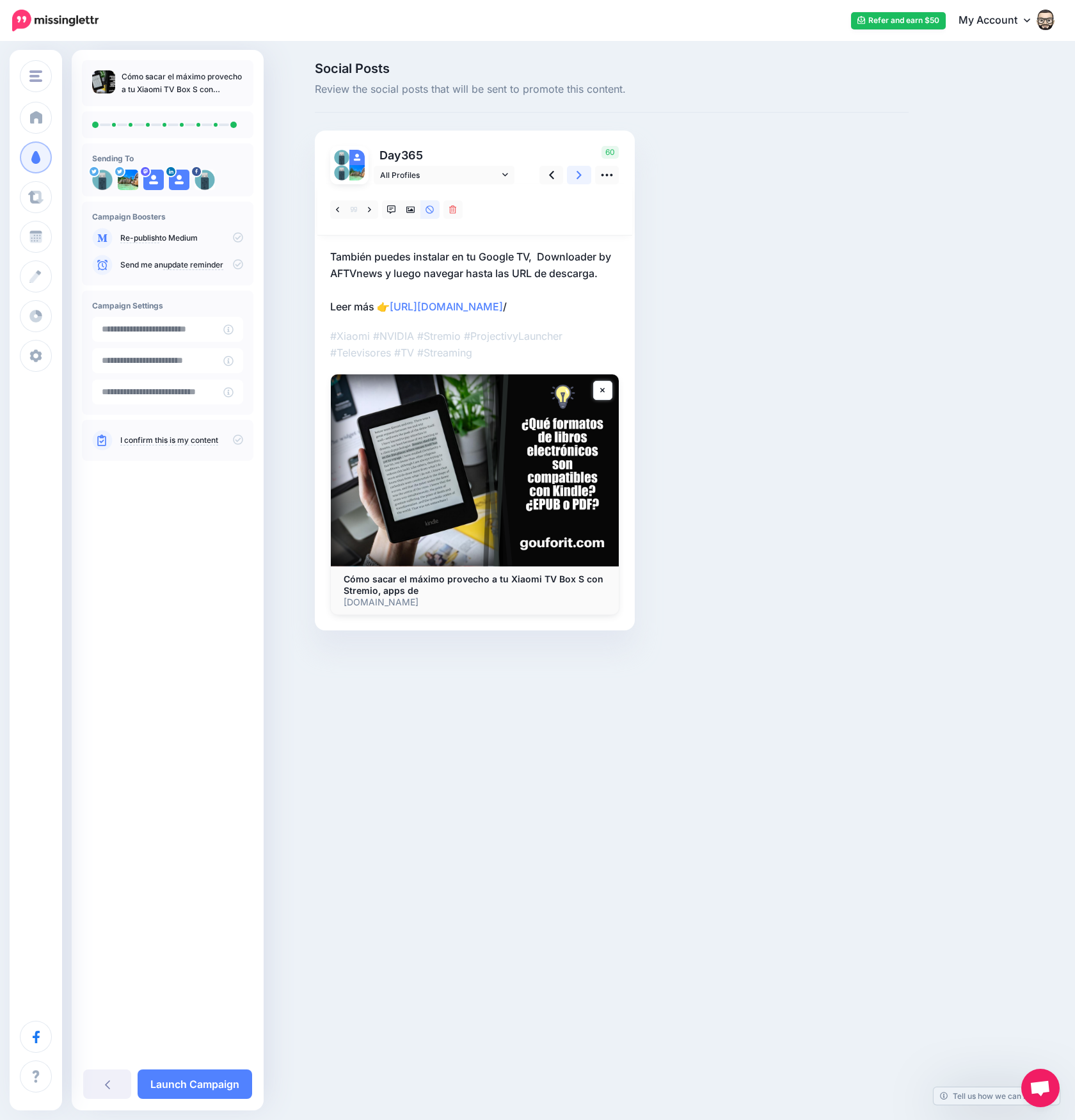
click at [579, 173] on icon at bounding box center [578, 175] width 5 height 8
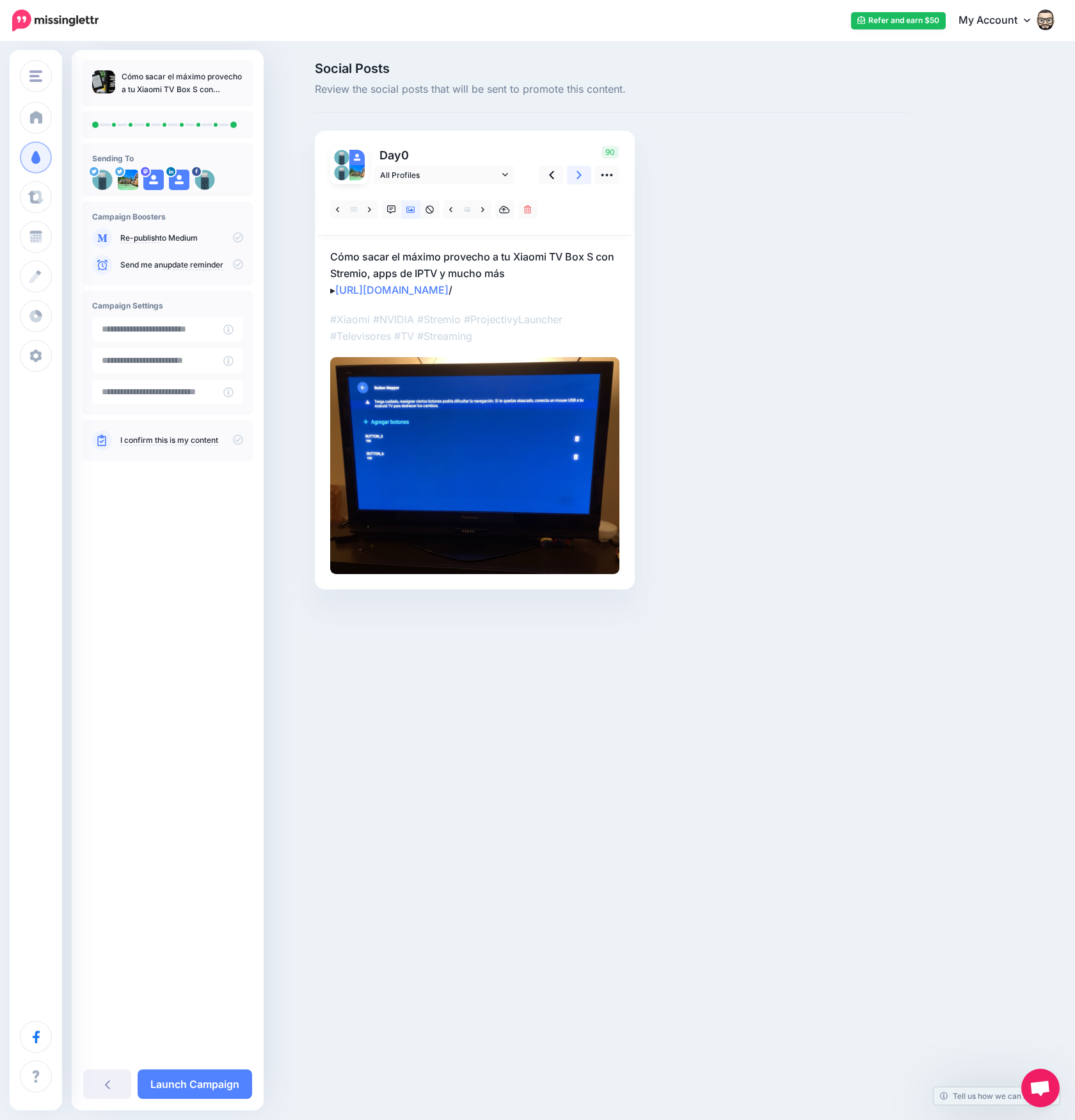
click at [579, 173] on icon at bounding box center [578, 175] width 5 height 8
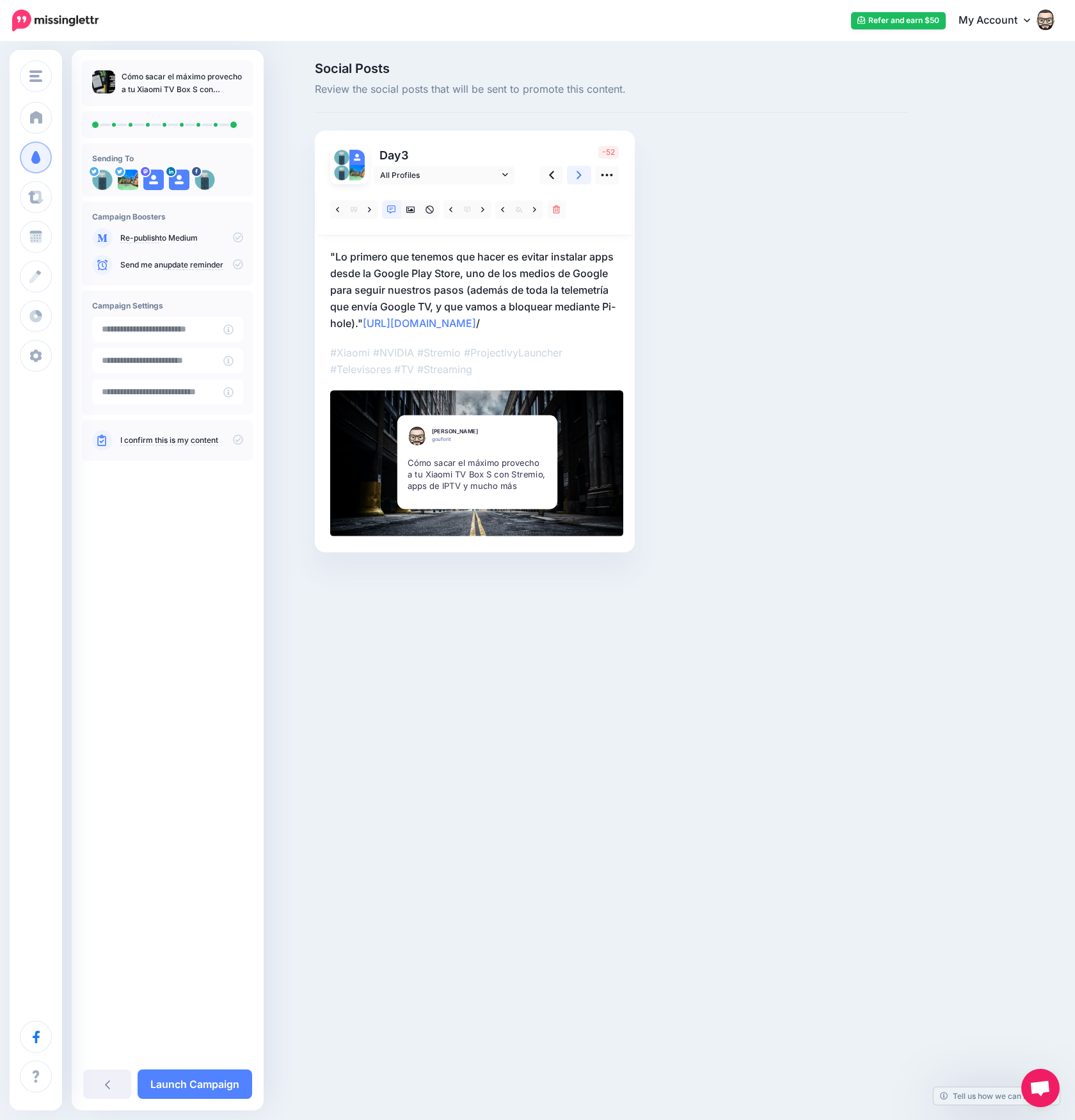
click at [579, 173] on icon at bounding box center [578, 175] width 5 height 8
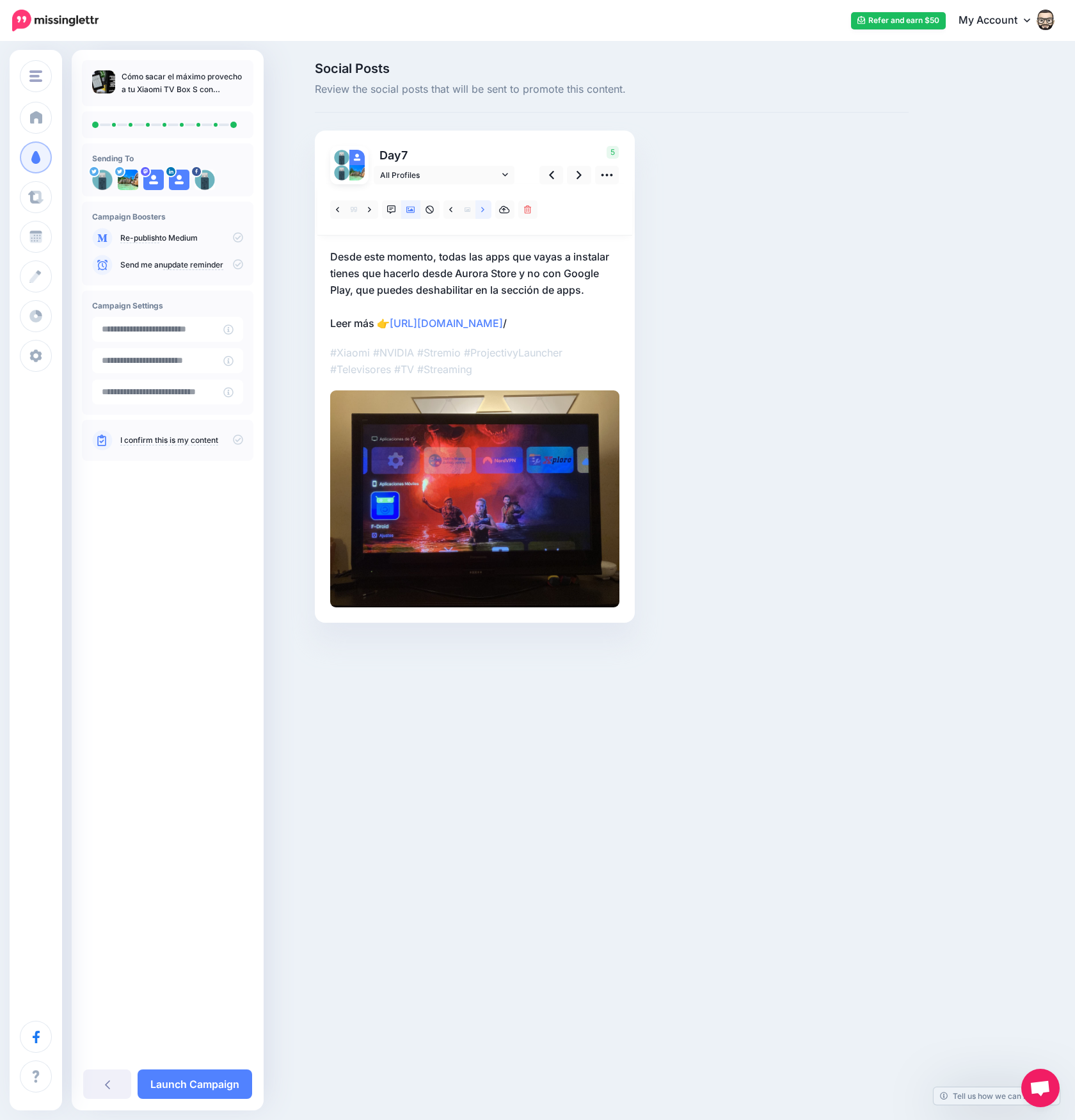
click at [481, 211] on icon at bounding box center [483, 210] width 4 height 9
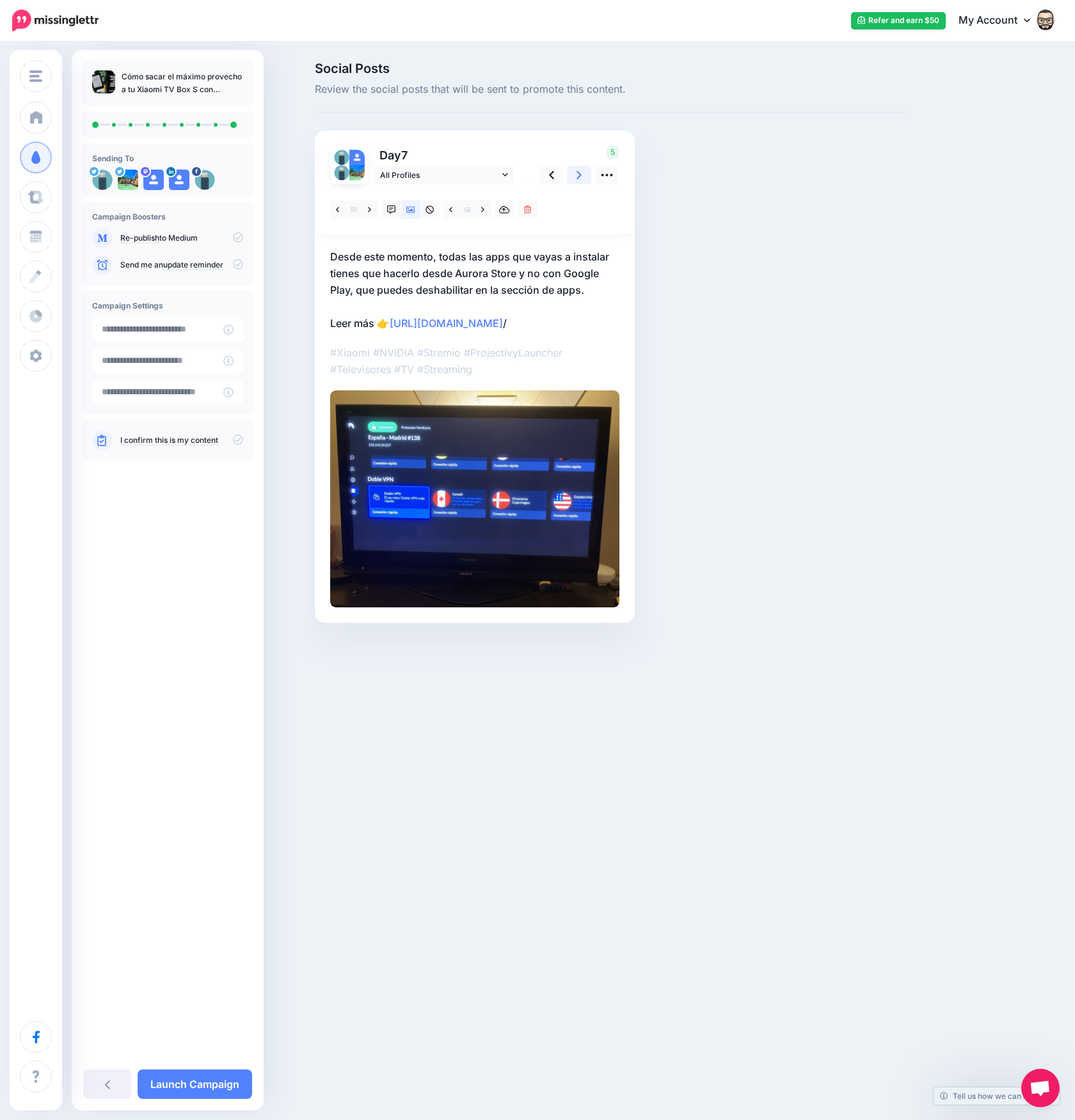
click at [585, 175] on link at bounding box center [579, 175] width 25 height 18
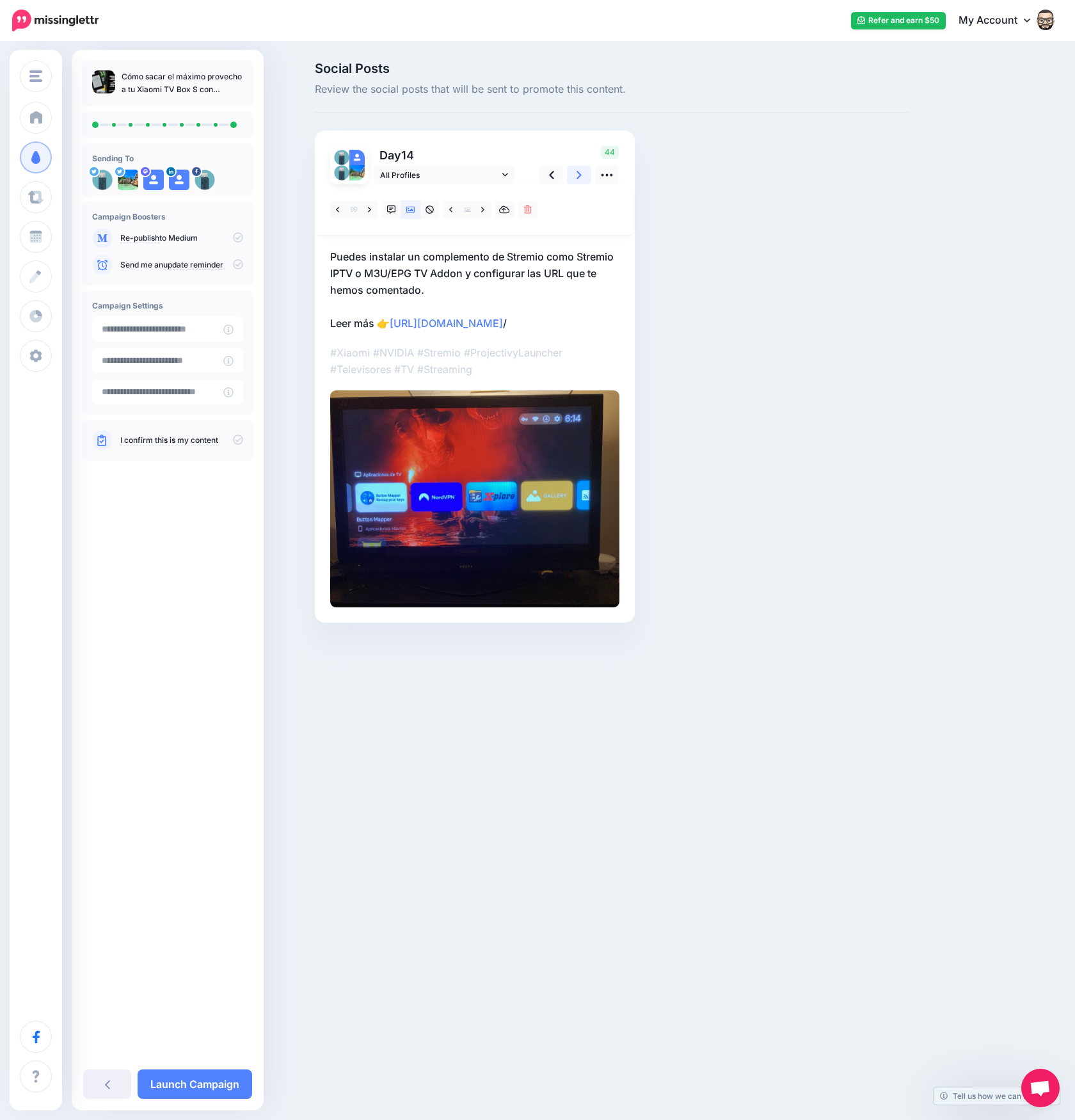
click at [585, 175] on link at bounding box center [579, 175] width 25 height 18
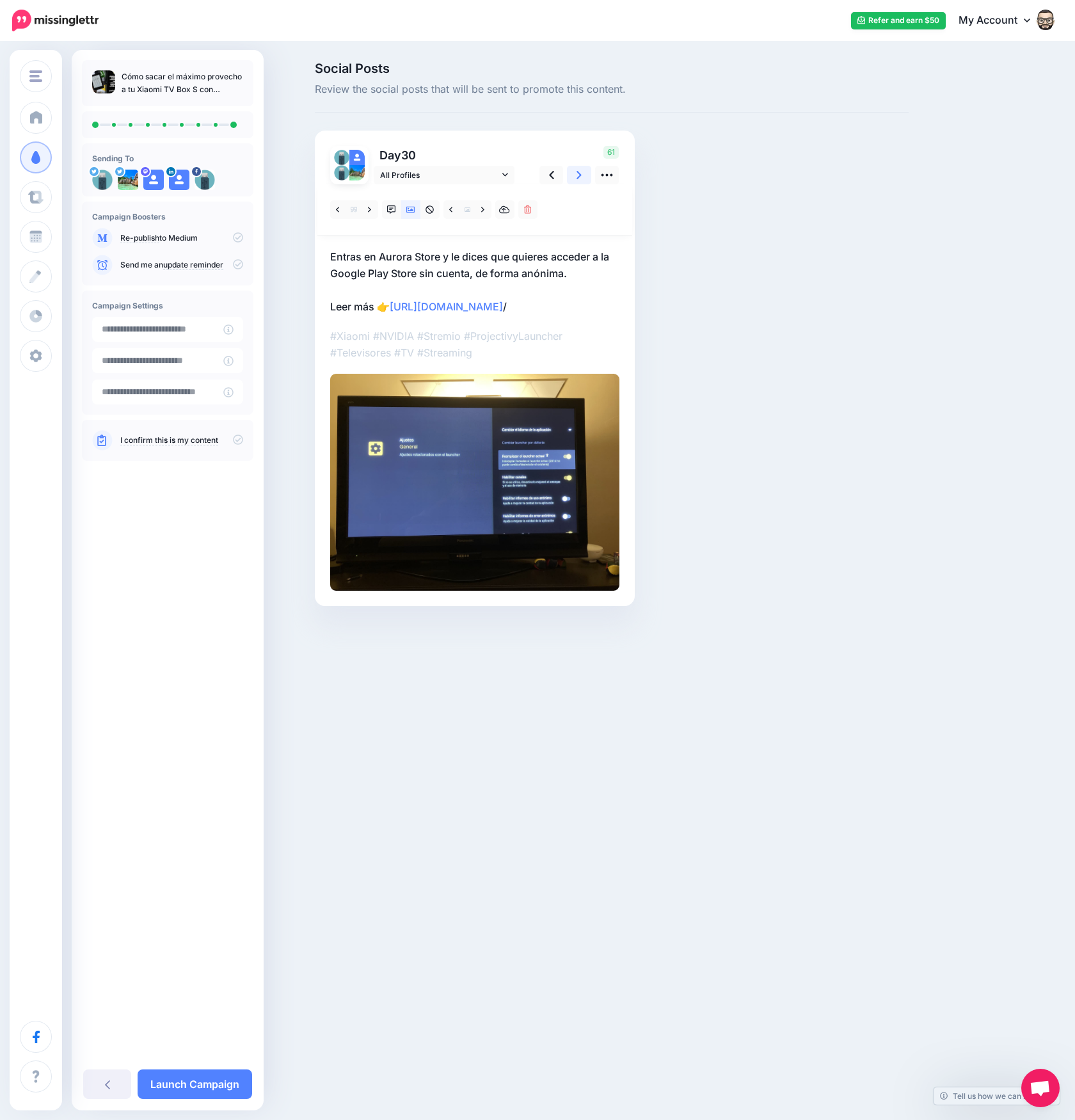
click at [585, 175] on link at bounding box center [579, 175] width 25 height 18
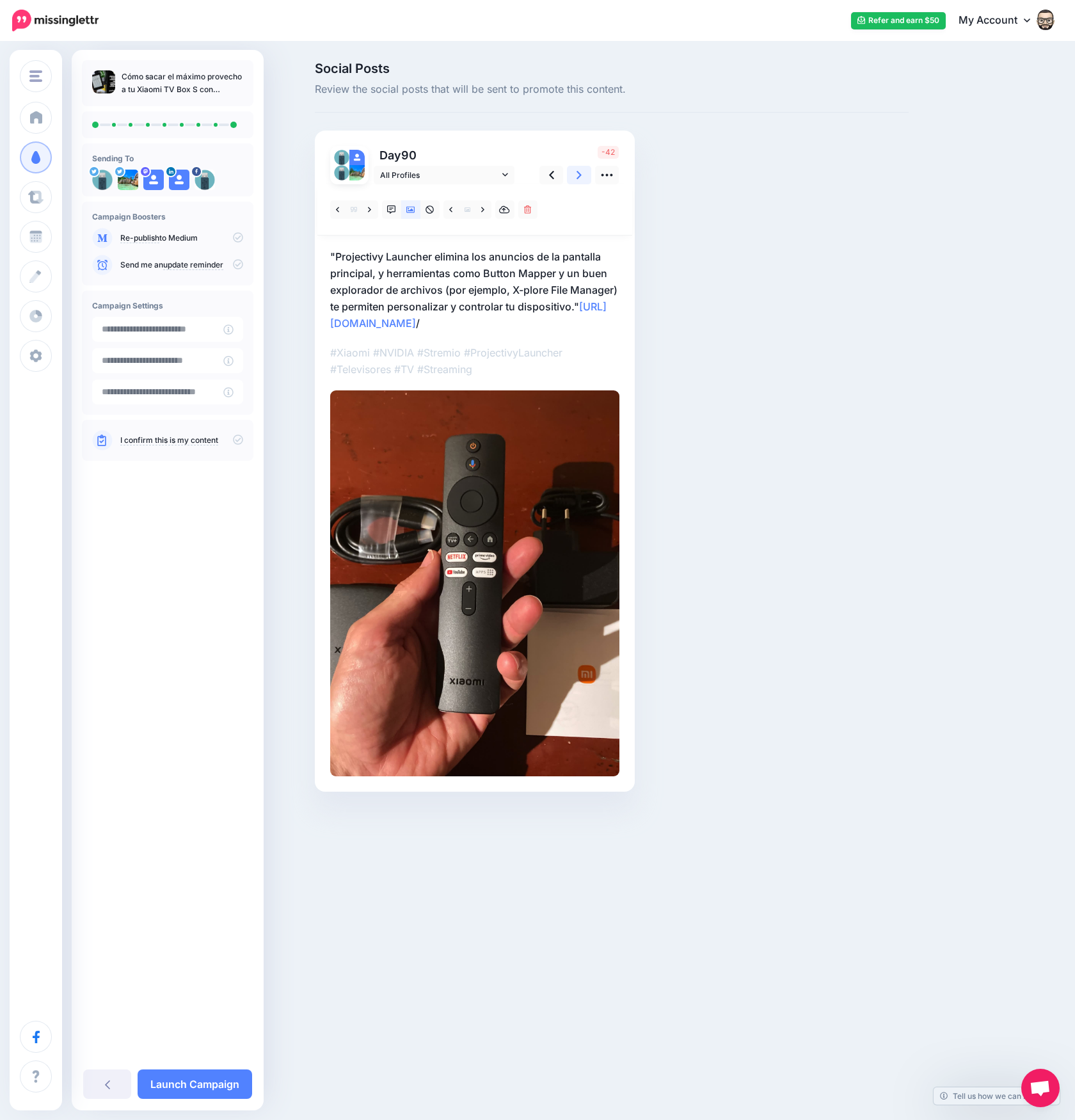
click at [585, 175] on link at bounding box center [579, 175] width 25 height 18
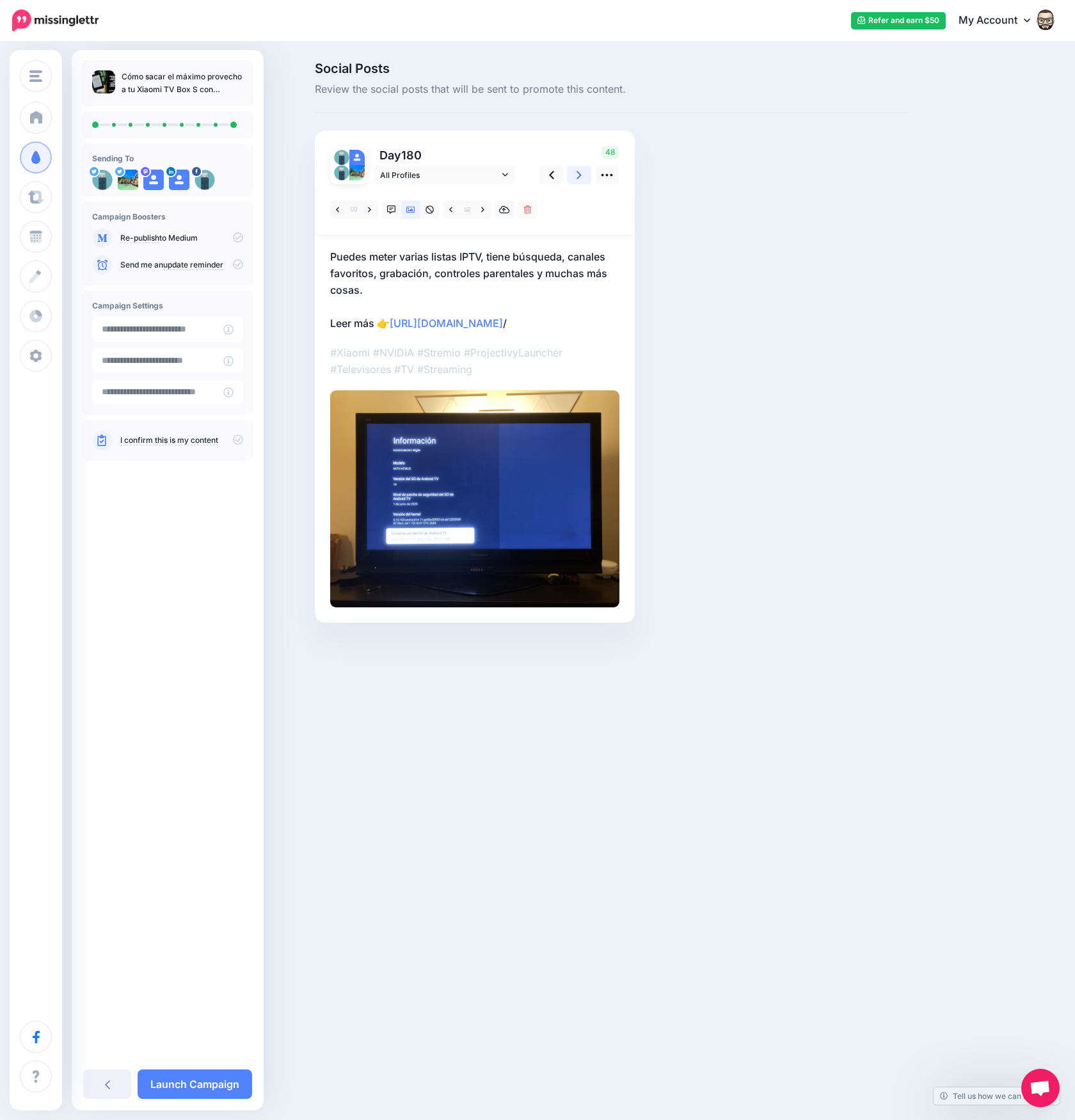
click at [585, 175] on link at bounding box center [579, 175] width 25 height 18
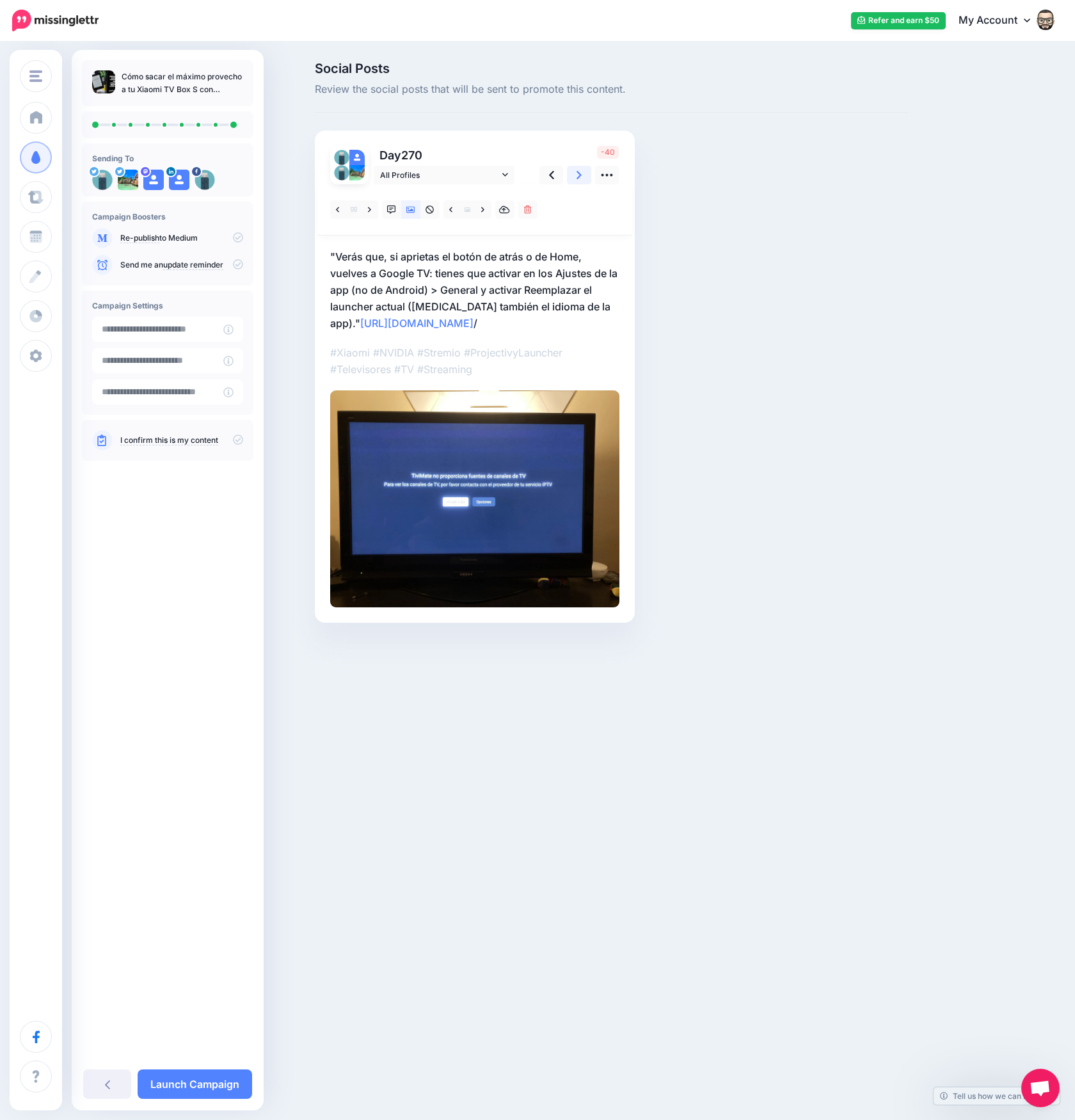
click at [586, 175] on link at bounding box center [579, 175] width 25 height 18
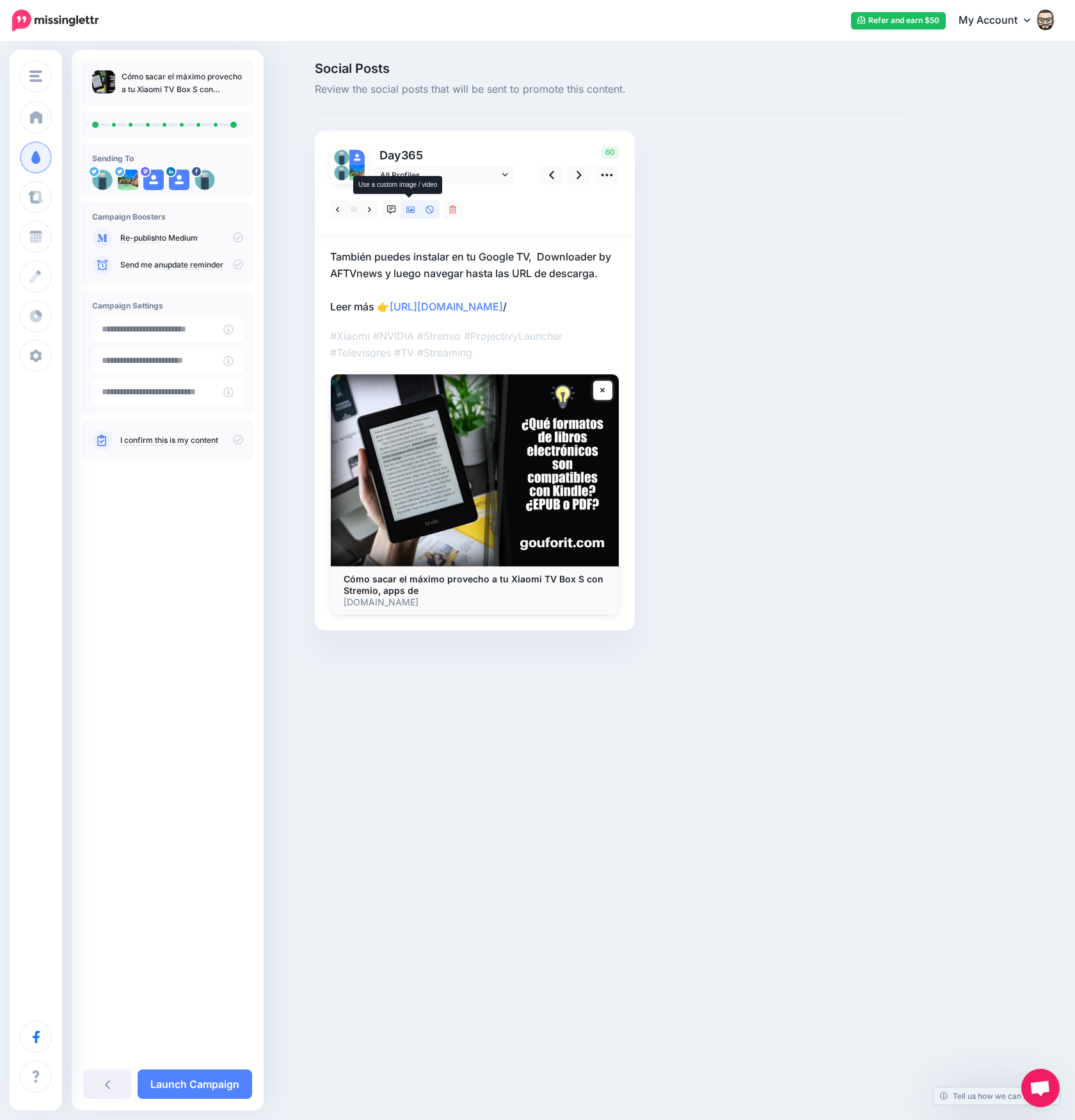
click at [411, 211] on icon at bounding box center [411, 209] width 9 height 6
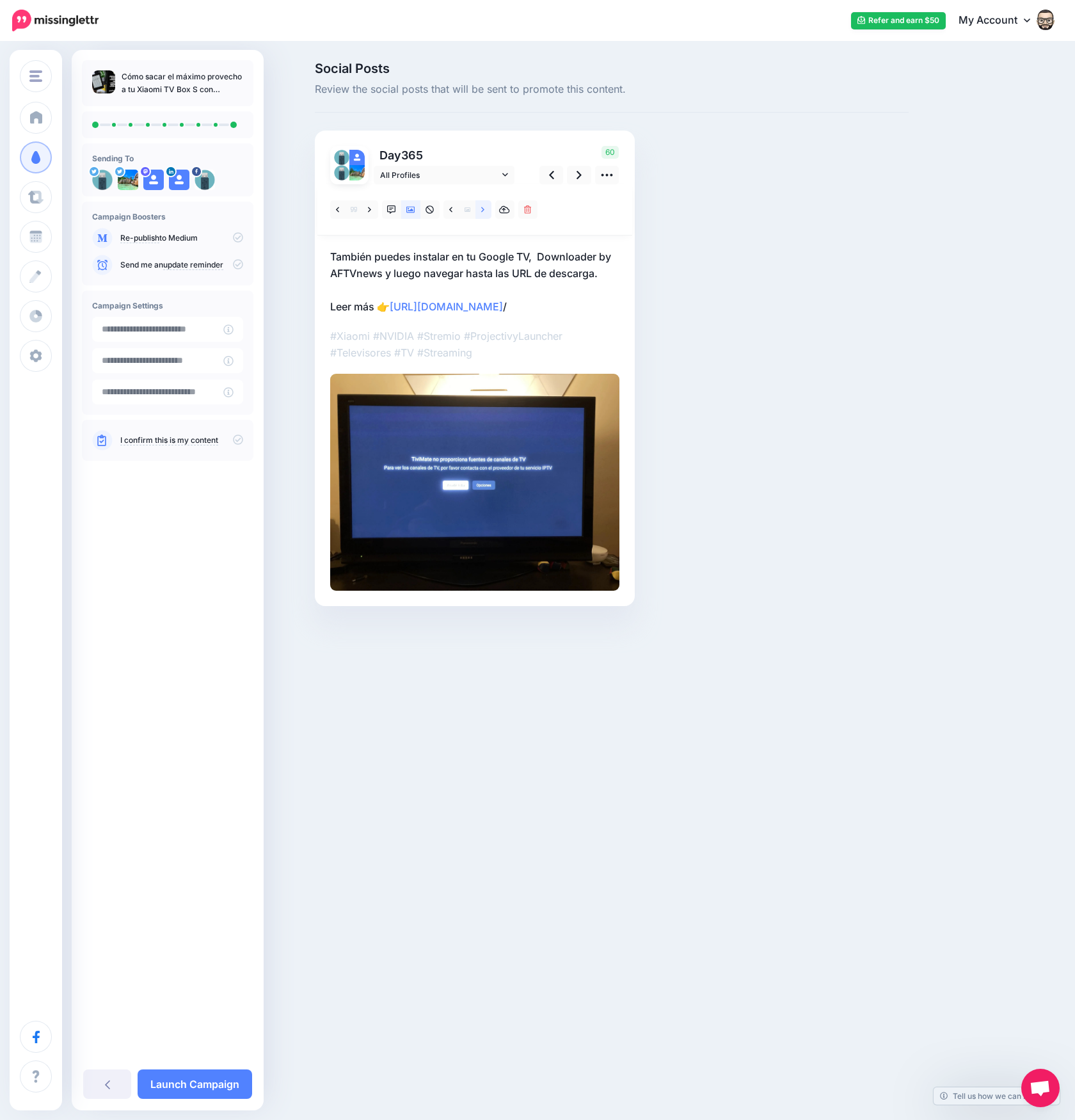
click at [489, 206] on link at bounding box center [483, 209] width 16 height 18
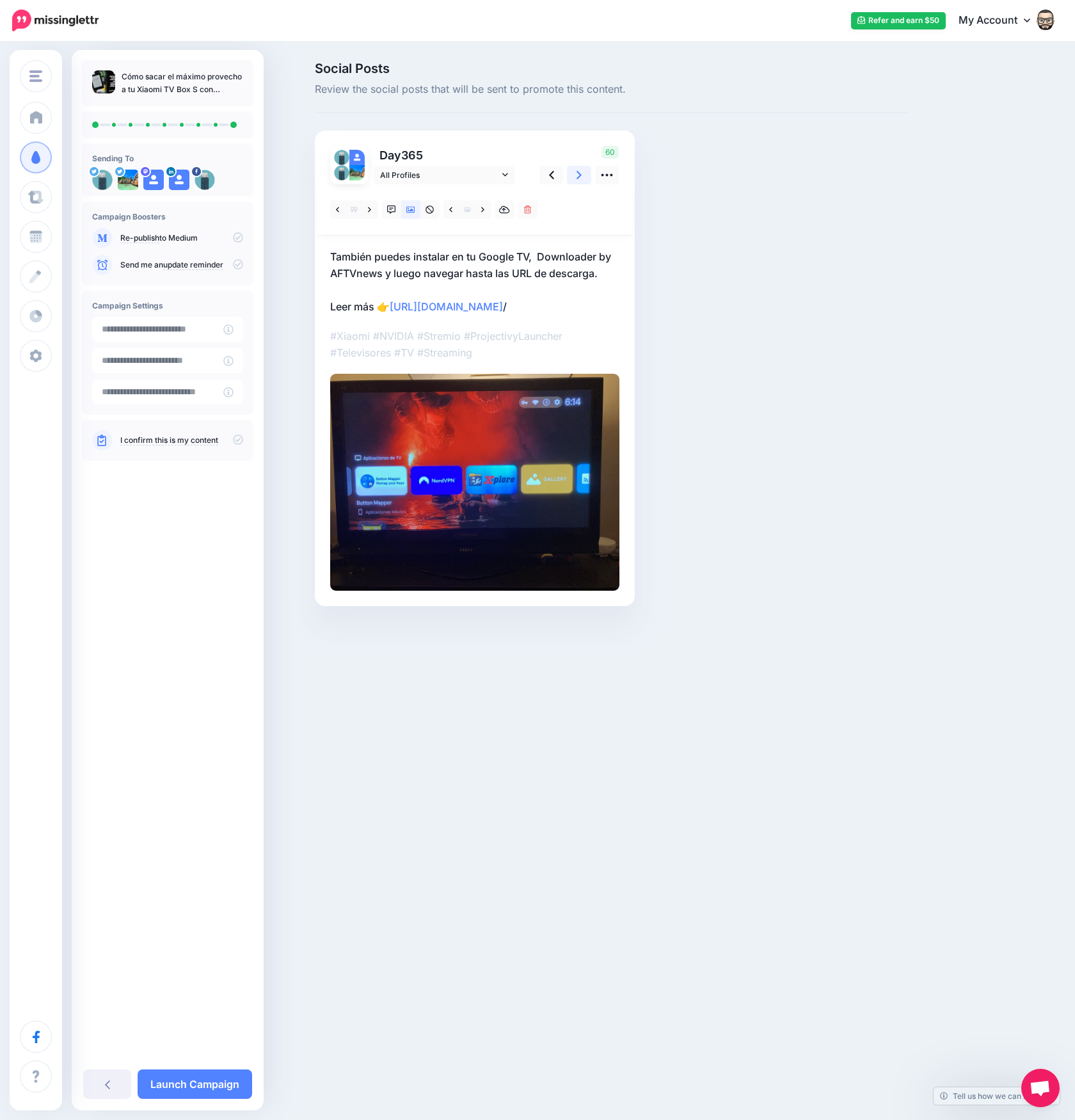
click at [578, 173] on icon at bounding box center [578, 175] width 5 height 8
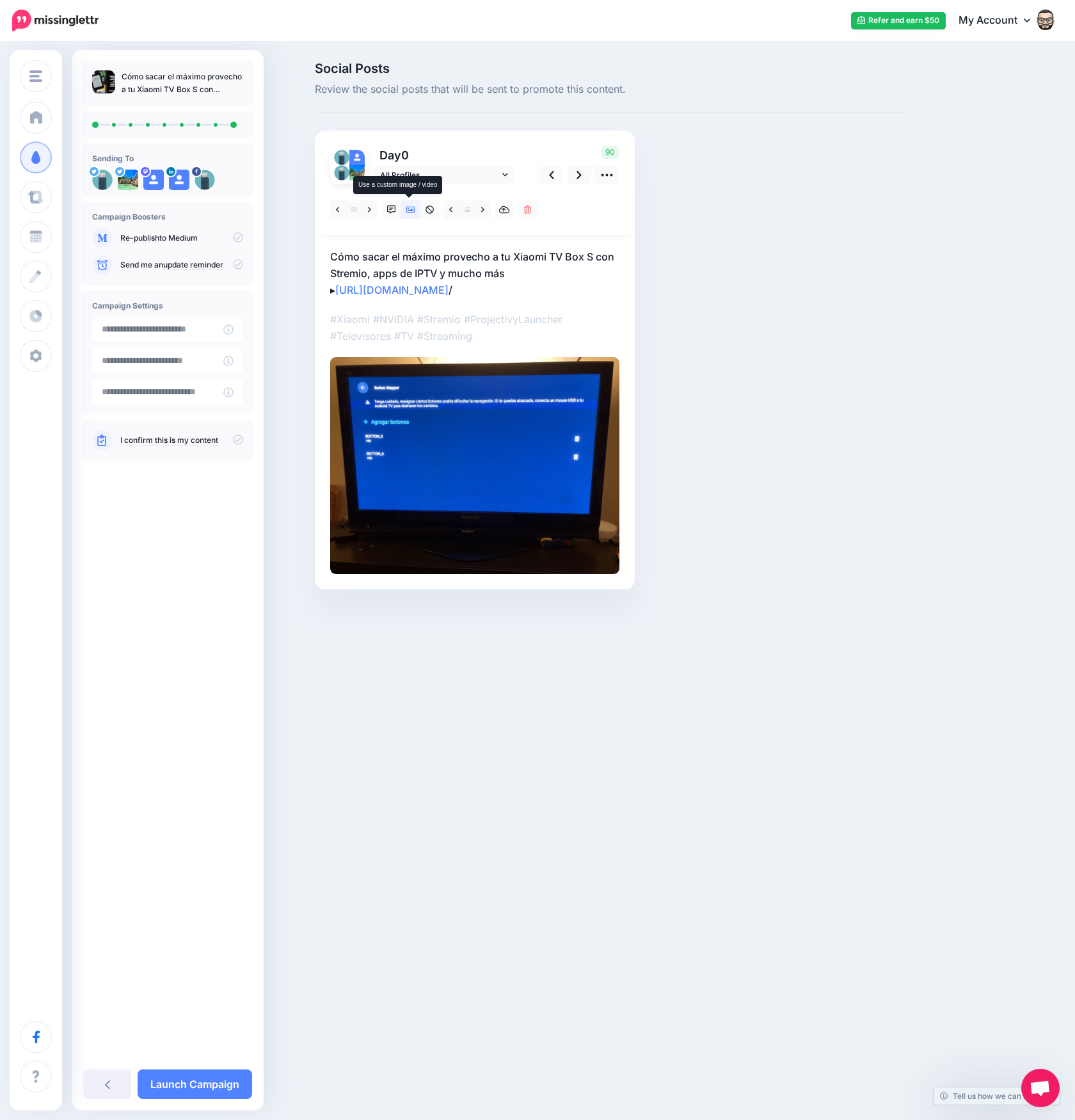
click at [413, 211] on icon at bounding box center [411, 210] width 9 height 9
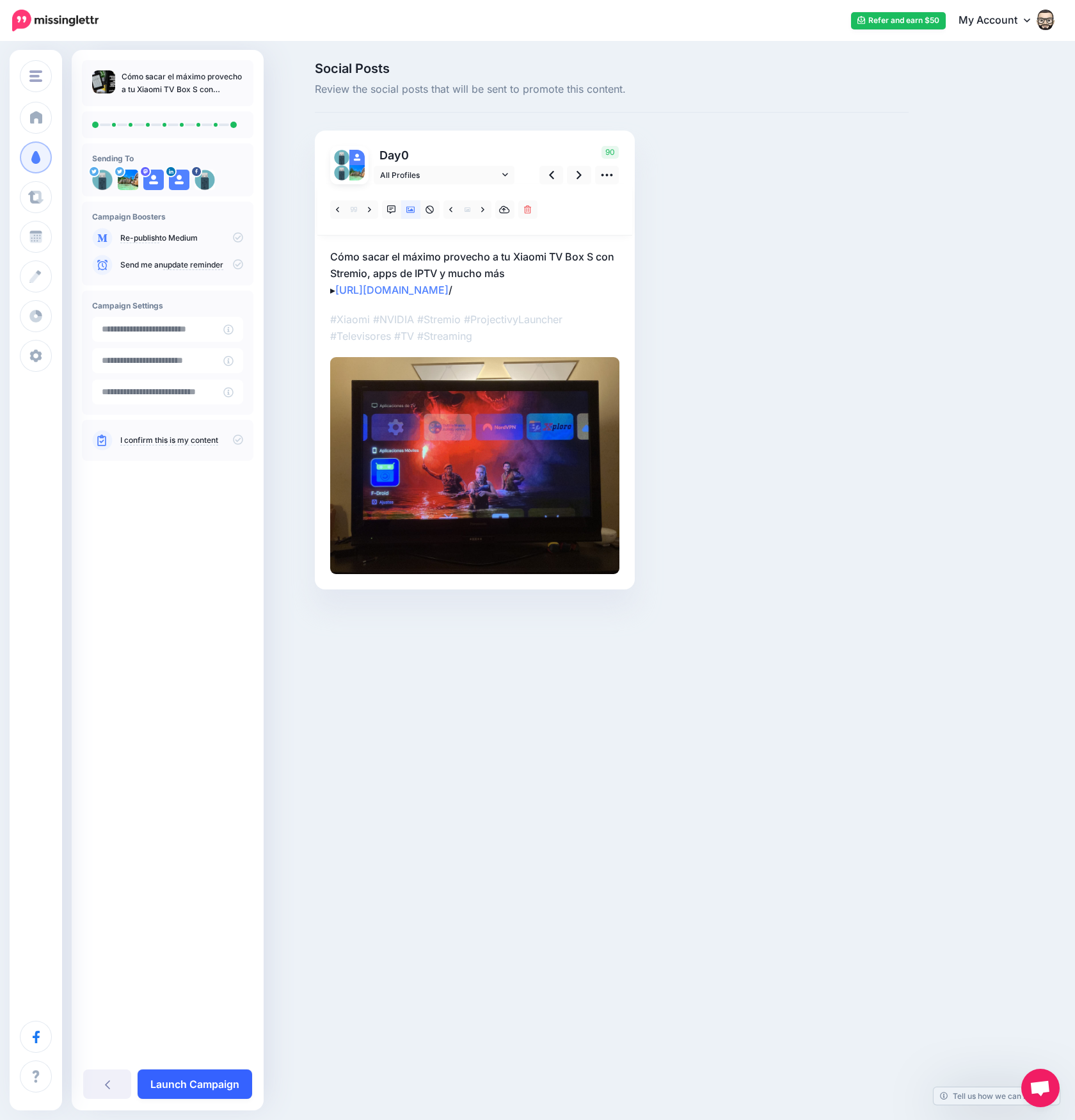
click at [187, 1084] on link "Launch Campaign" at bounding box center [194, 1084] width 115 height 30
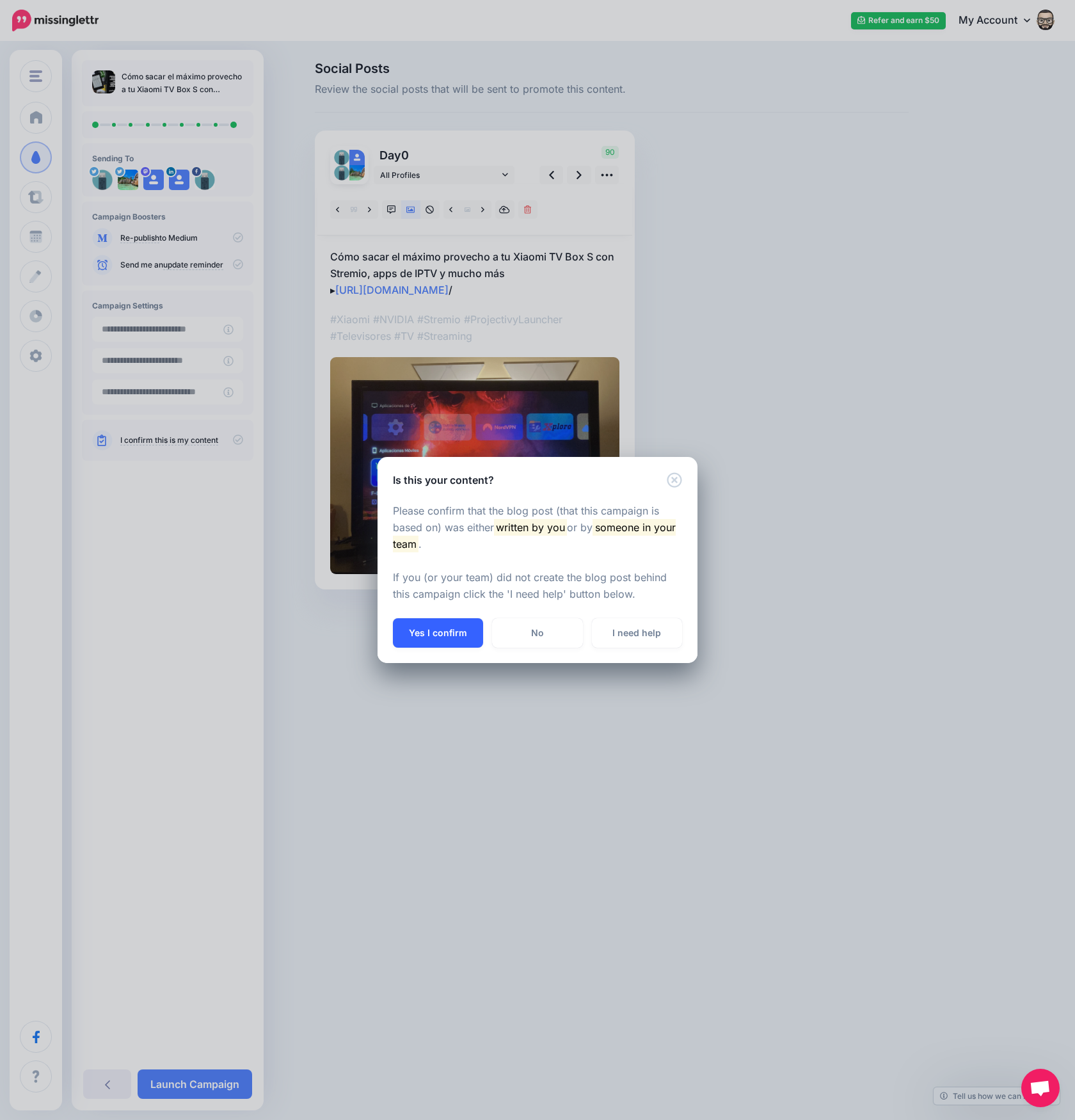
click at [432, 621] on button "Yes I confirm" at bounding box center [438, 633] width 90 height 30
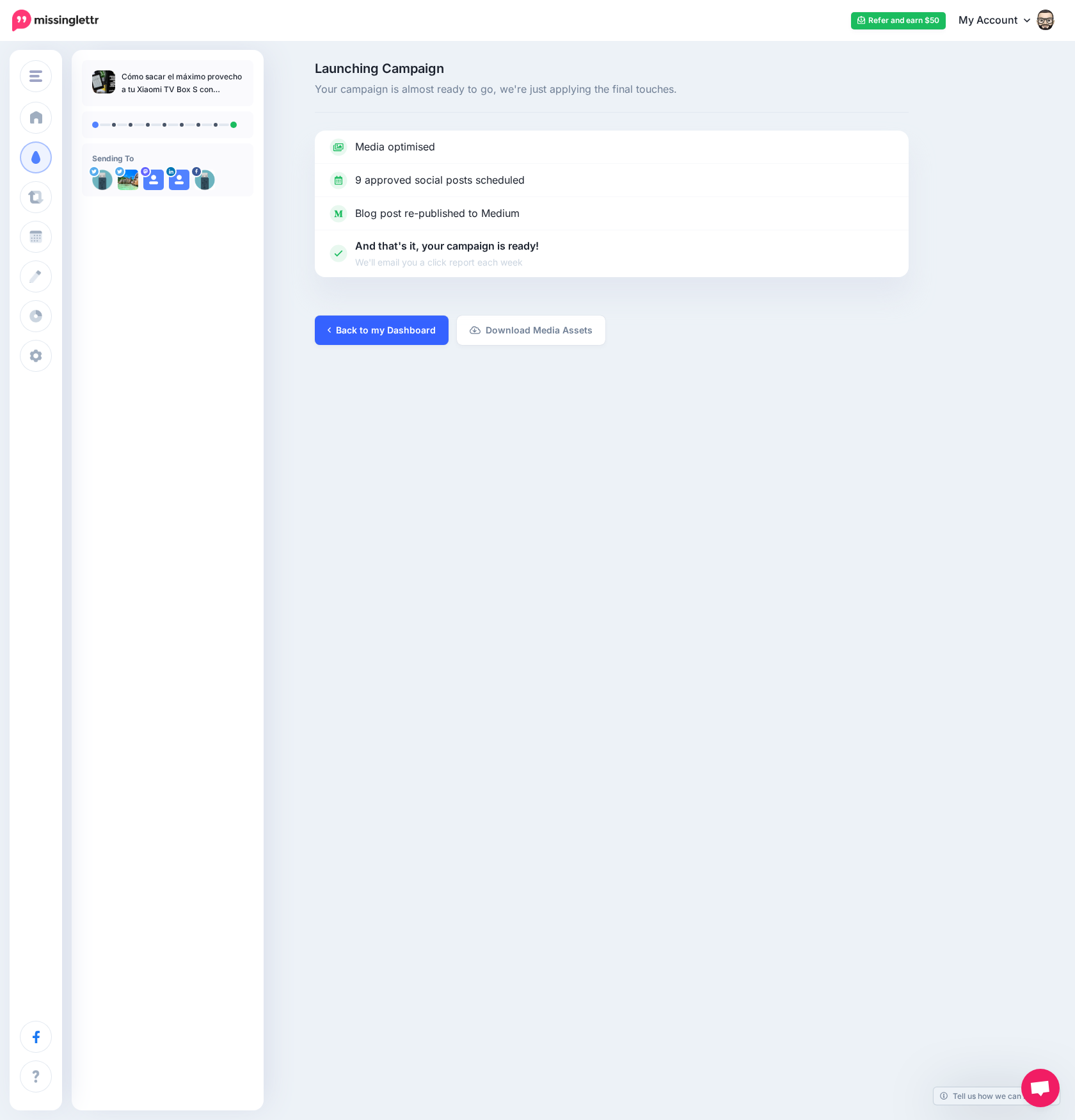
click at [411, 328] on link "Back to my Dashboard" at bounding box center [382, 330] width 134 height 30
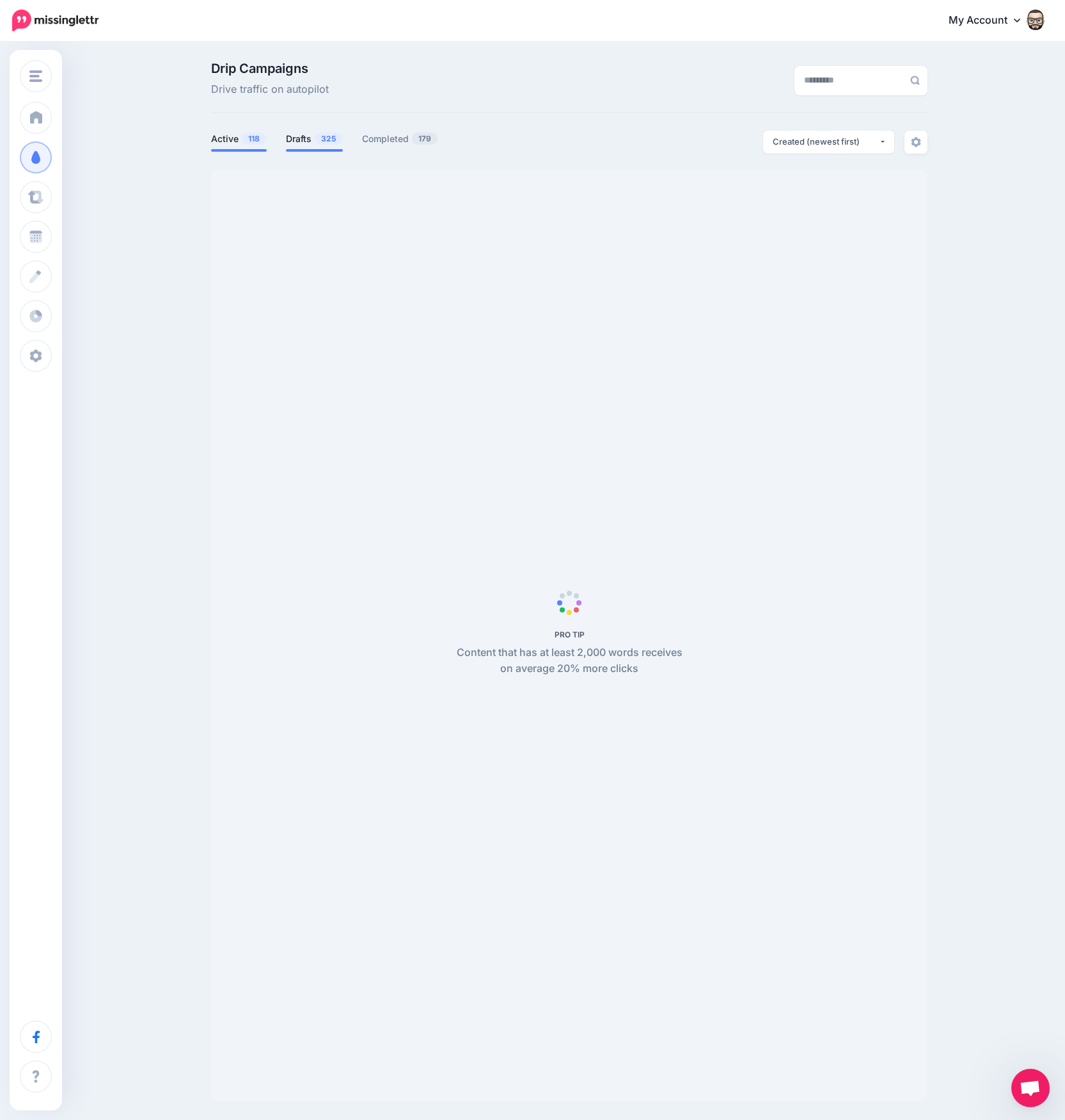
click at [299, 141] on link "Drafts 325" at bounding box center [314, 139] width 57 height 15
